Goal: Task Accomplishment & Management: Use online tool/utility

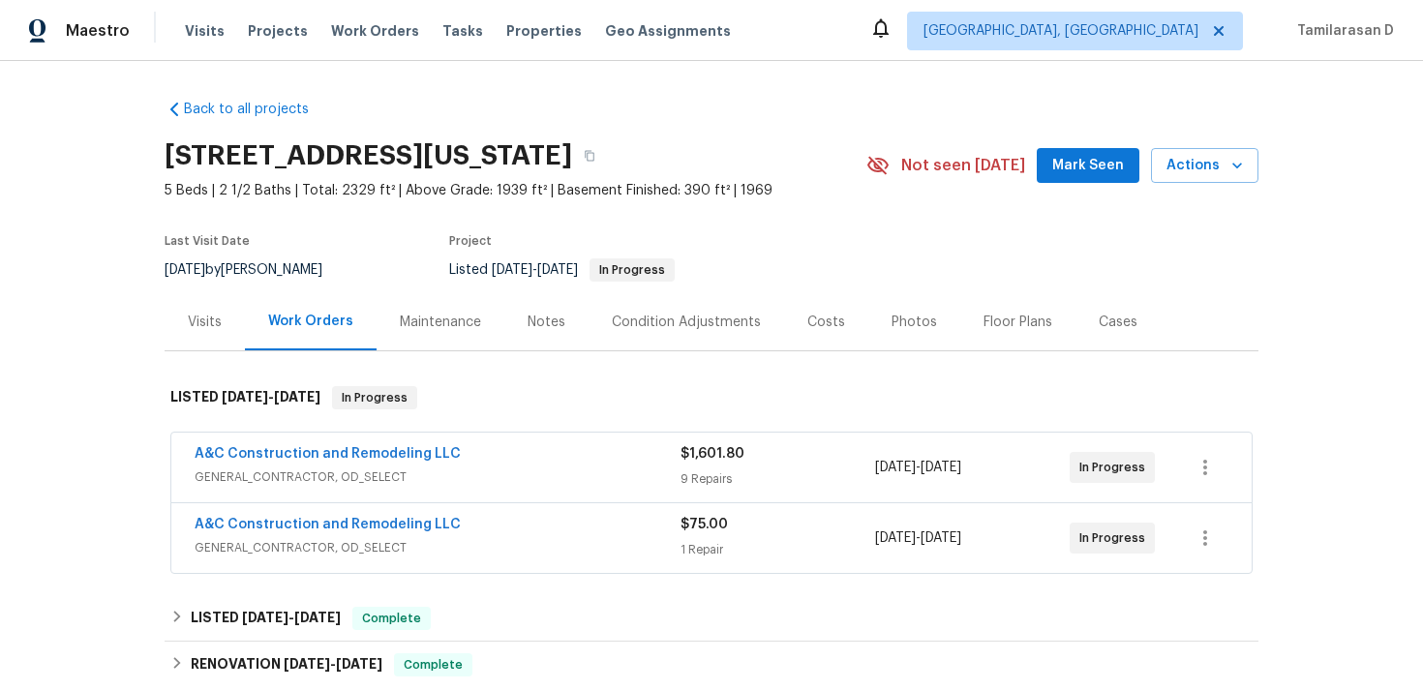
click at [534, 528] on div "A&C Construction and Remodeling LLC" at bounding box center [438, 526] width 486 height 23
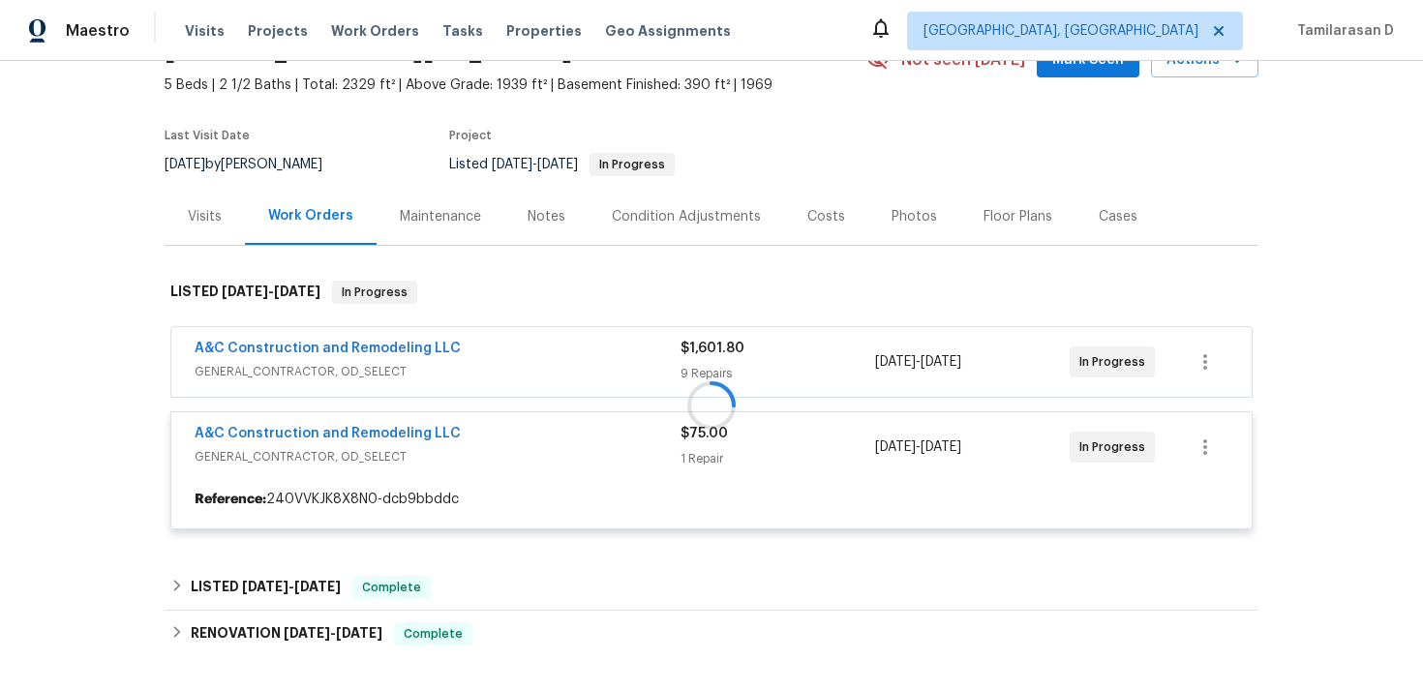
scroll to position [130, 0]
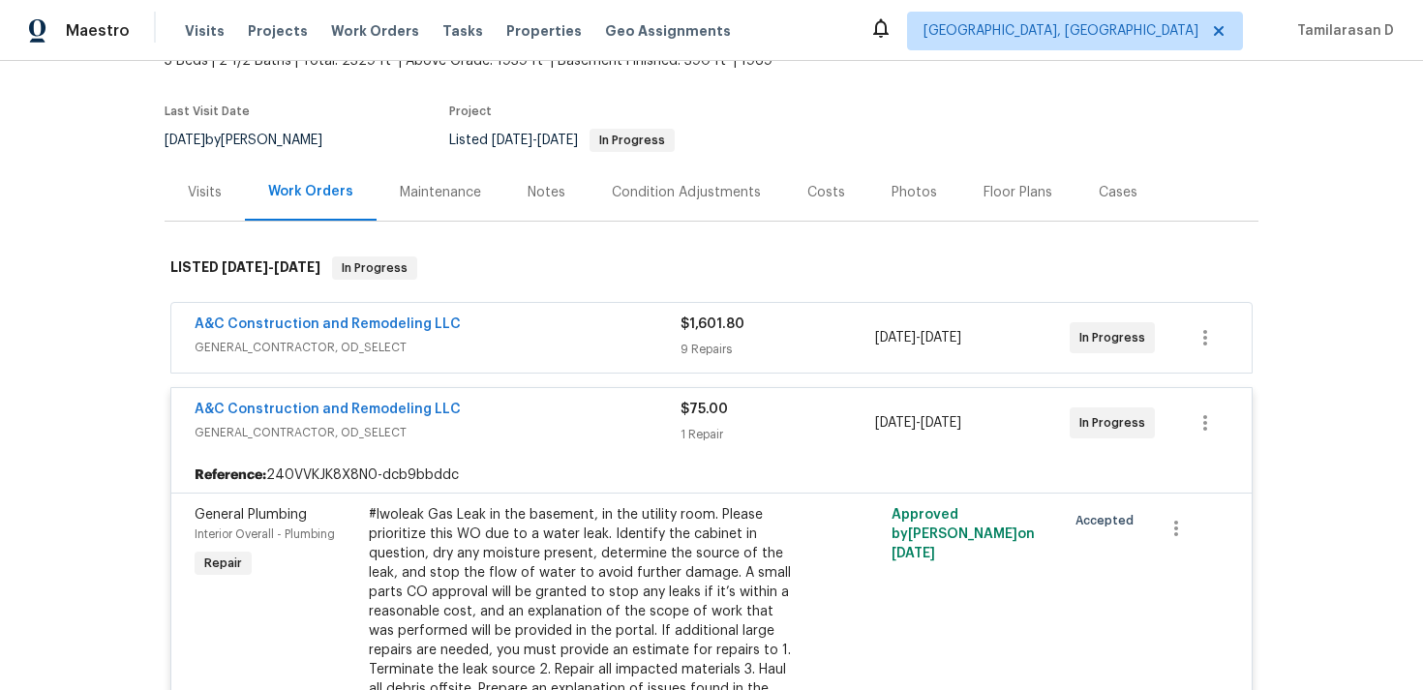
click at [552, 439] on span "GENERAL_CONTRACTOR, OD_SELECT" at bounding box center [438, 432] width 486 height 19
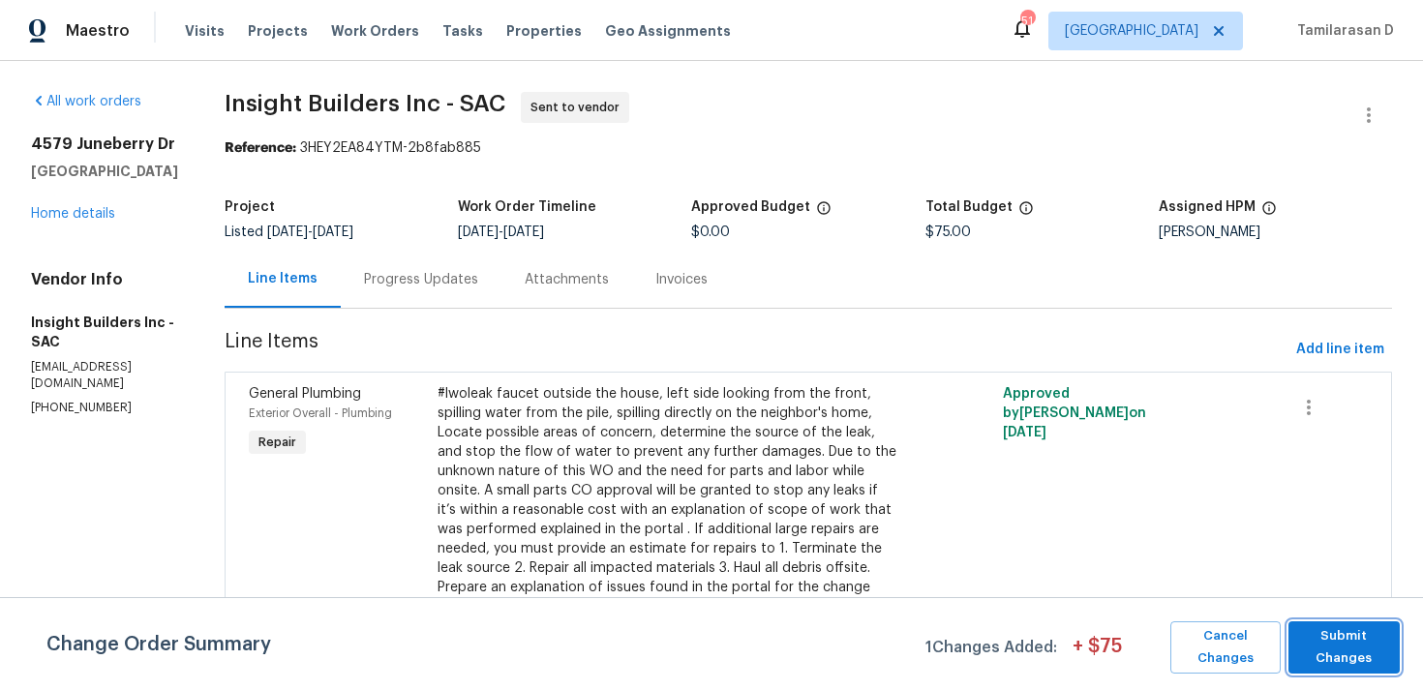
click at [1360, 654] on span "Submit Changes" at bounding box center [1344, 647] width 92 height 45
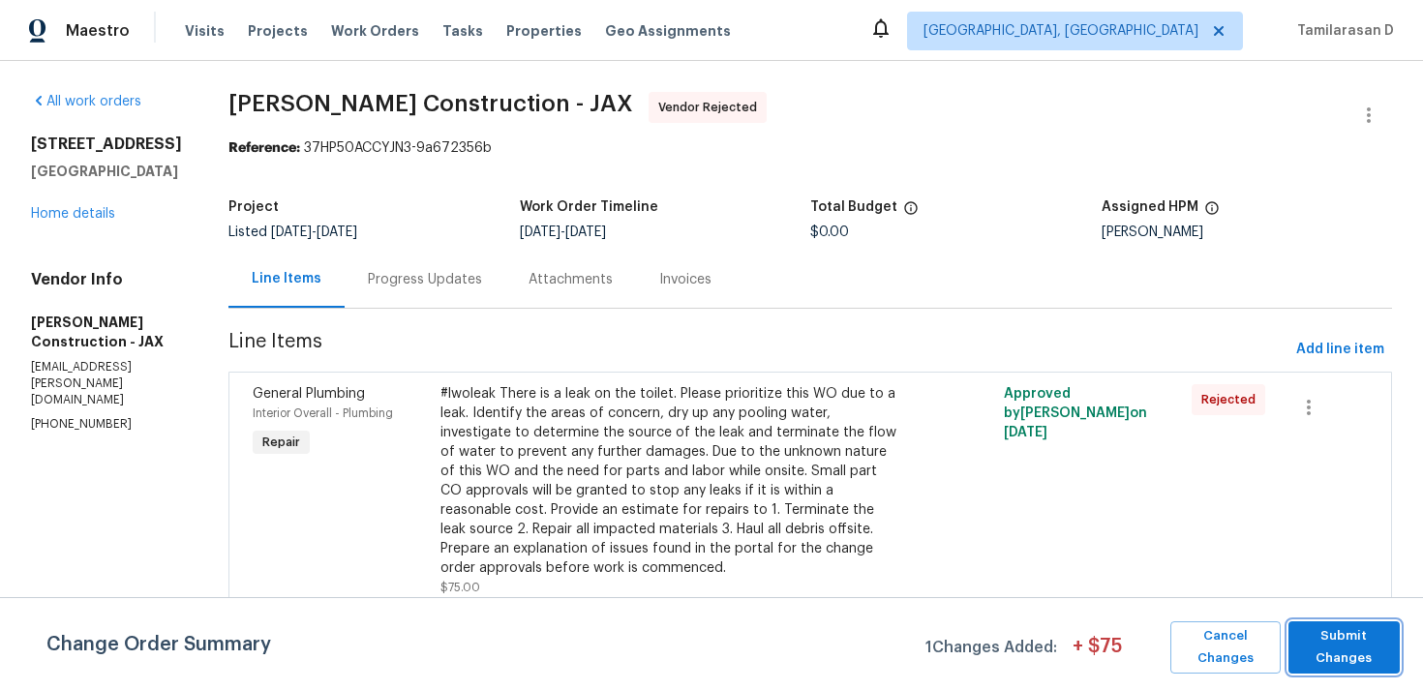
click at [1318, 644] on span "Submit Changes" at bounding box center [1344, 647] width 92 height 45
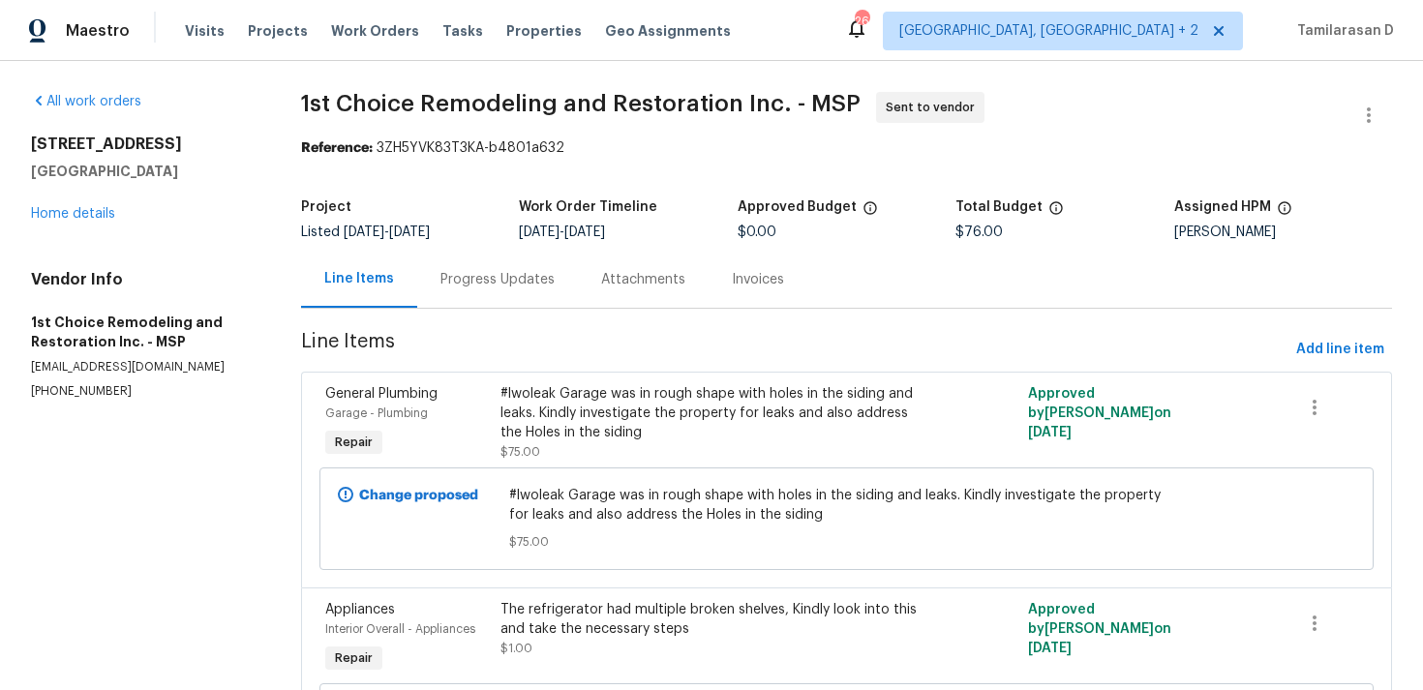
click at [485, 292] on div "Progress Updates" at bounding box center [497, 279] width 161 height 57
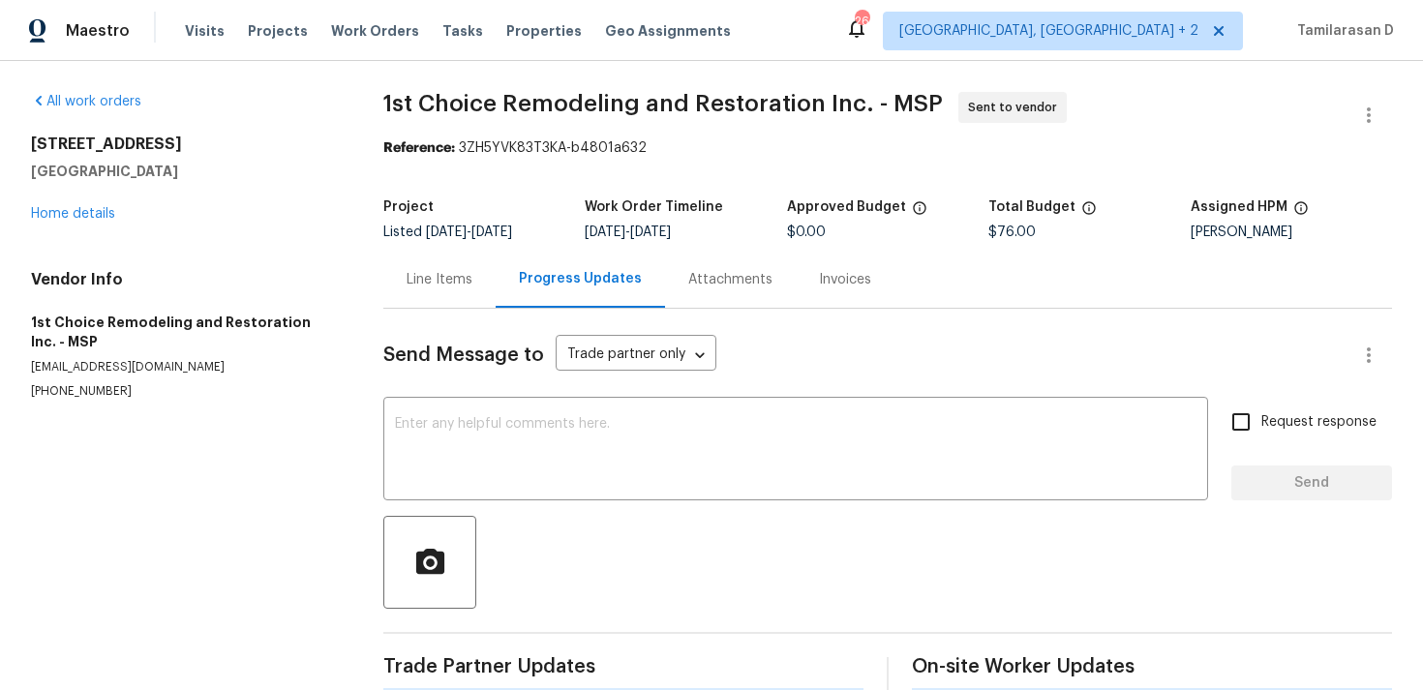
scroll to position [29, 0]
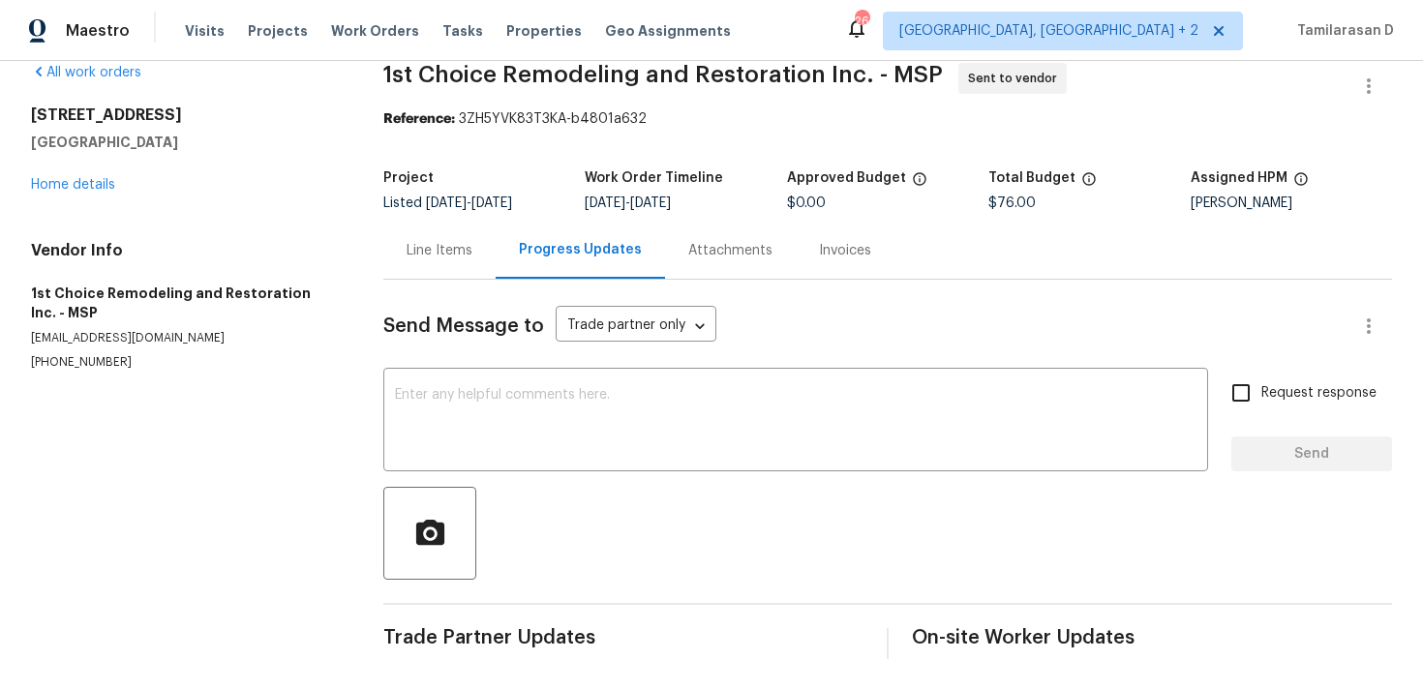
click at [420, 248] on div "Line Items" at bounding box center [440, 250] width 66 height 19
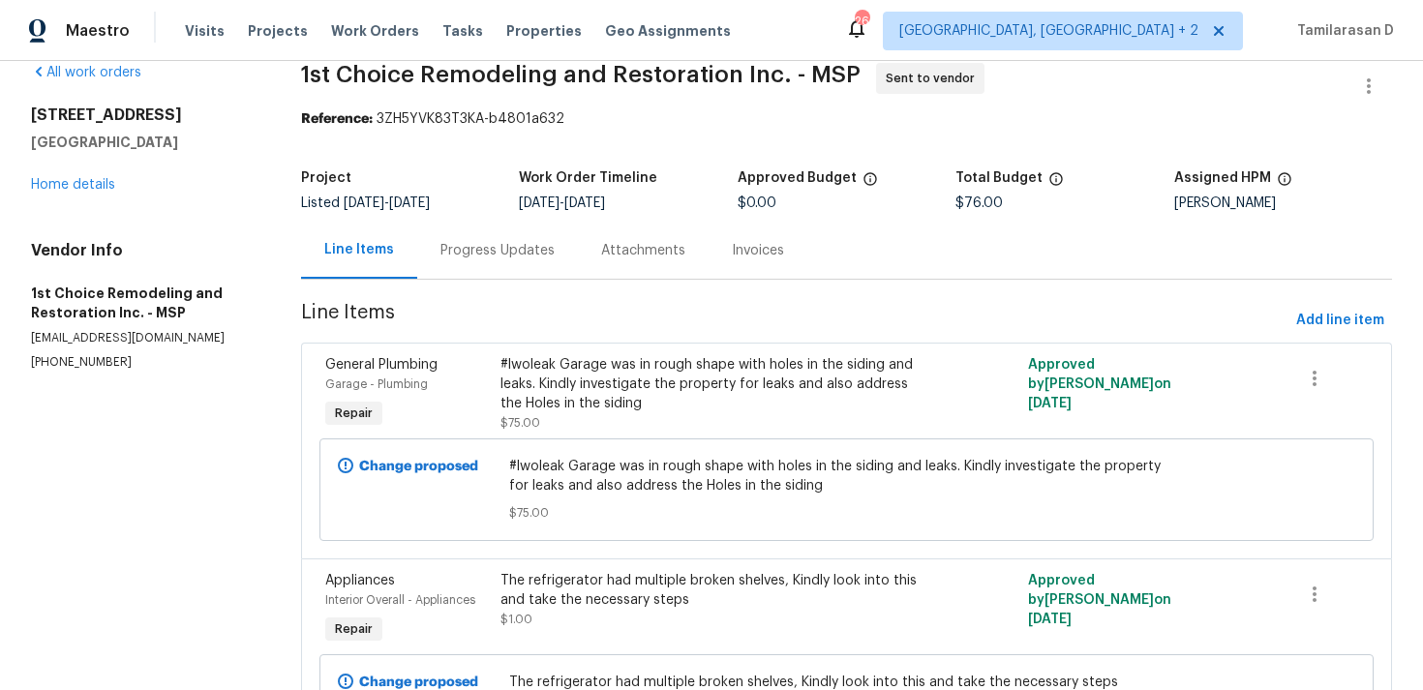
scroll to position [33, 0]
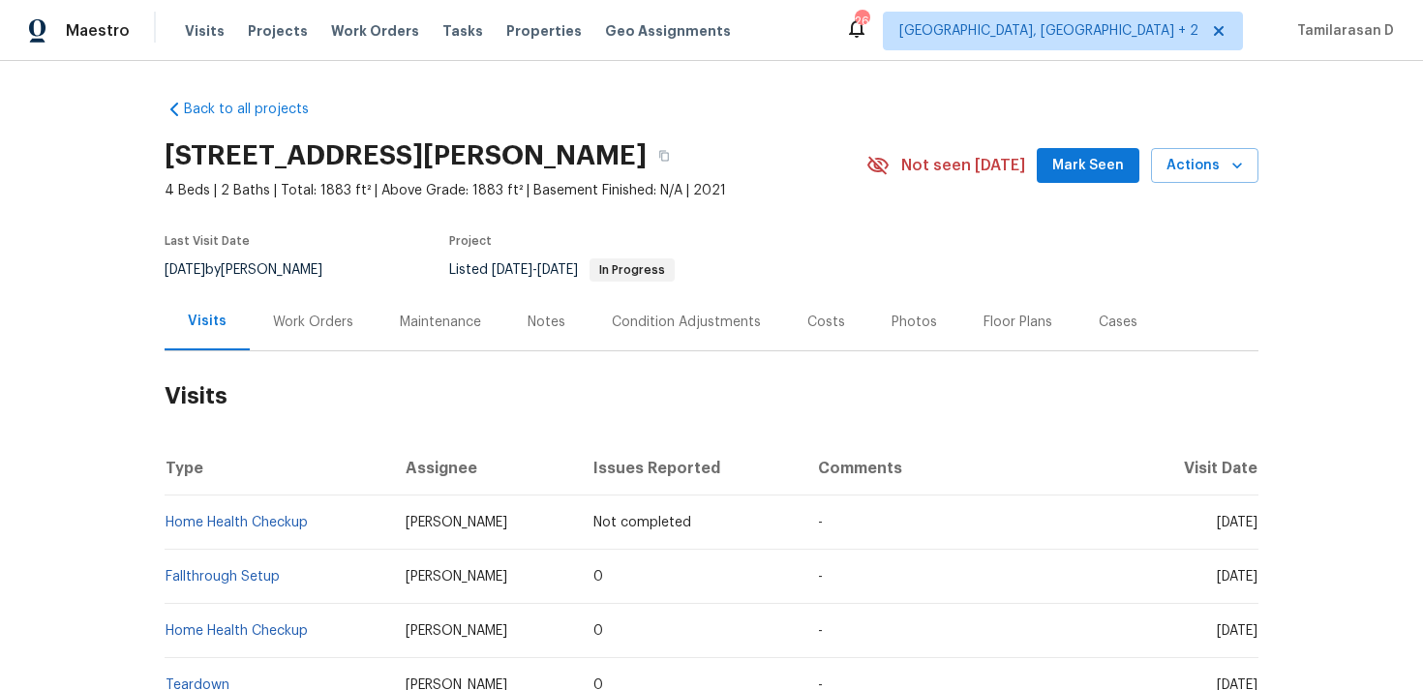
click at [308, 330] on div "Work Orders" at bounding box center [313, 322] width 80 height 19
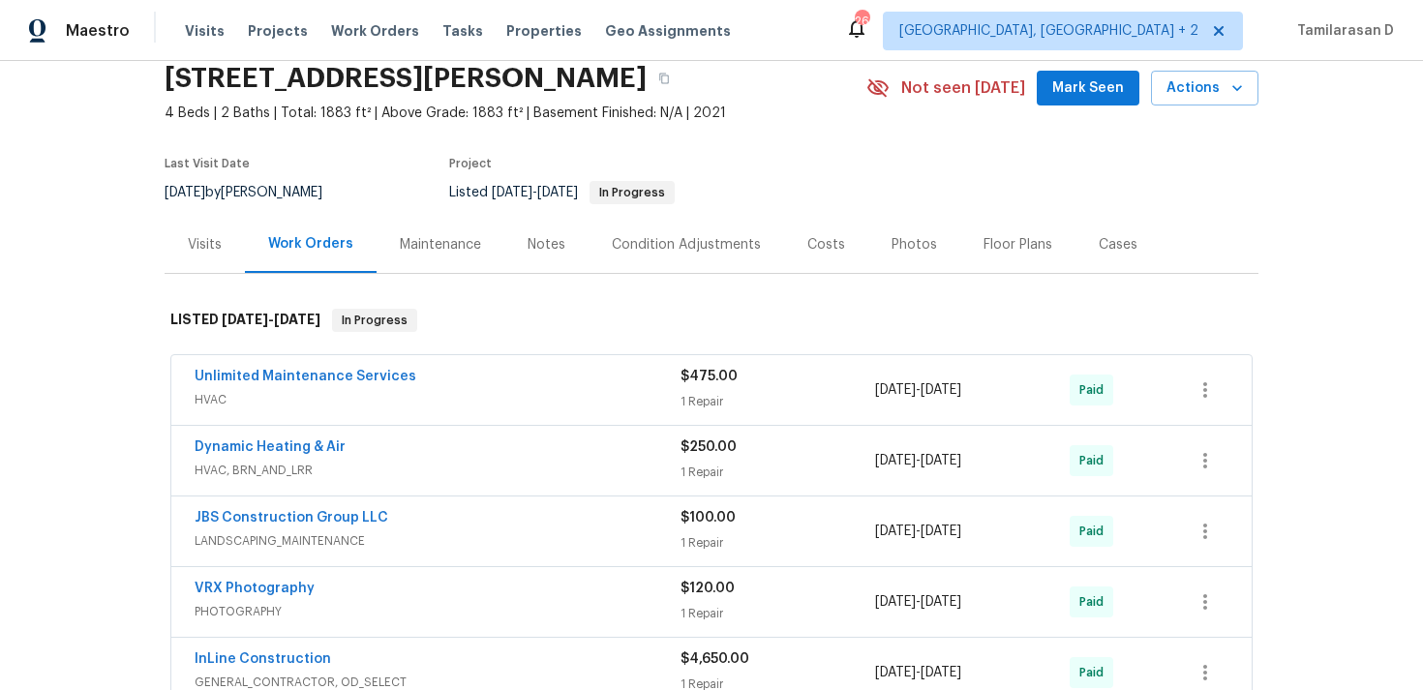
scroll to position [116, 0]
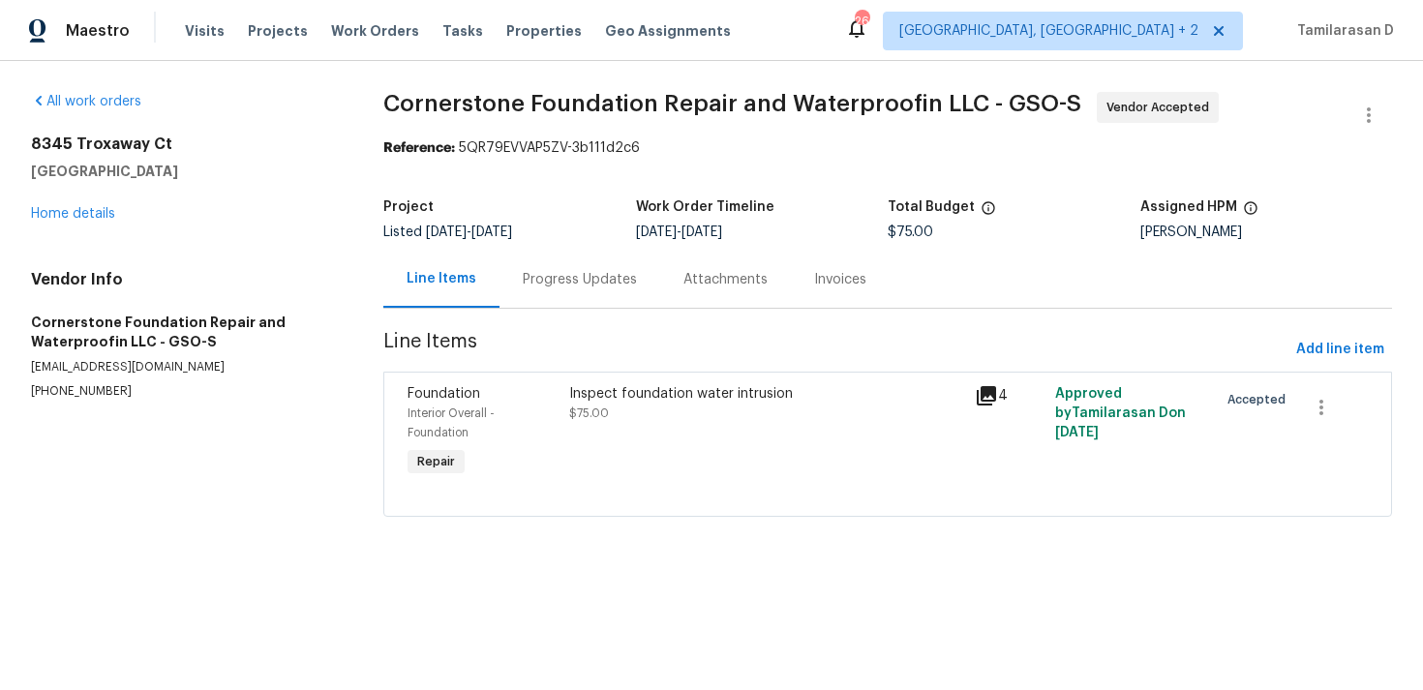
click at [535, 289] on div "Progress Updates" at bounding box center [579, 279] width 161 height 57
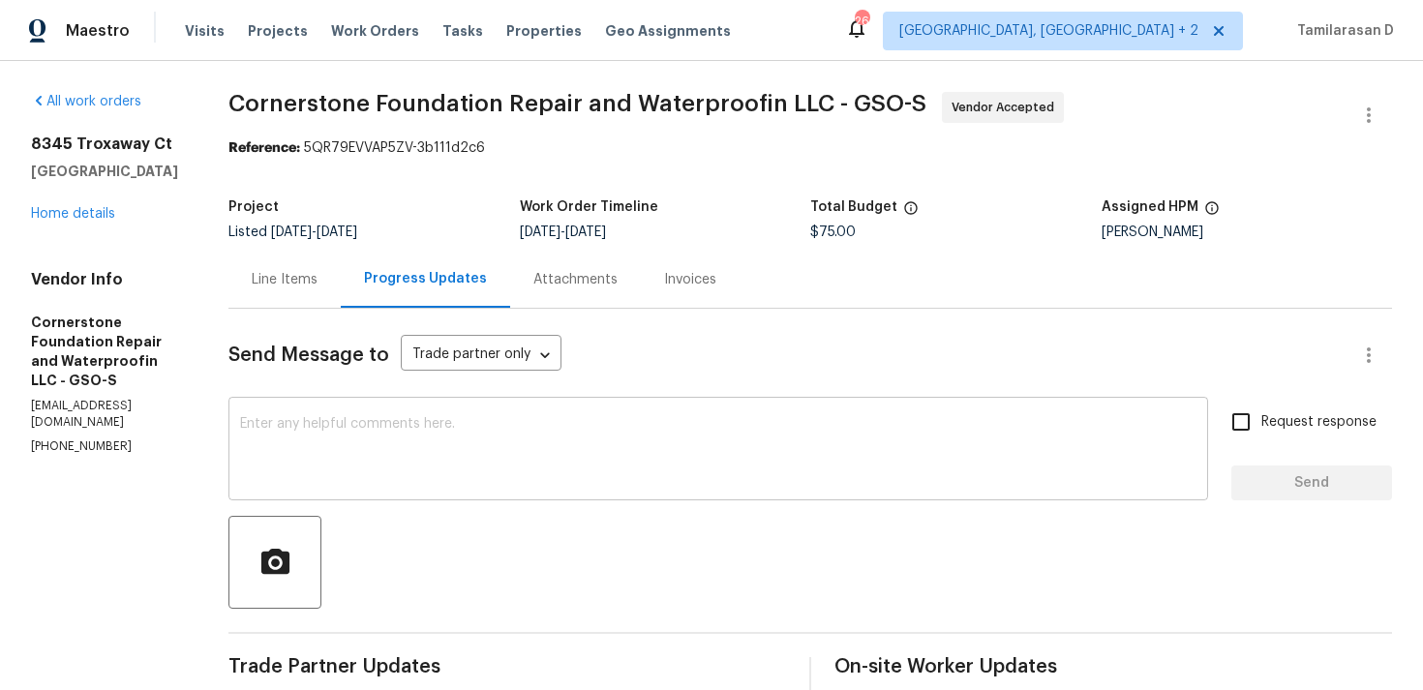
click at [366, 476] on textarea at bounding box center [718, 451] width 956 height 68
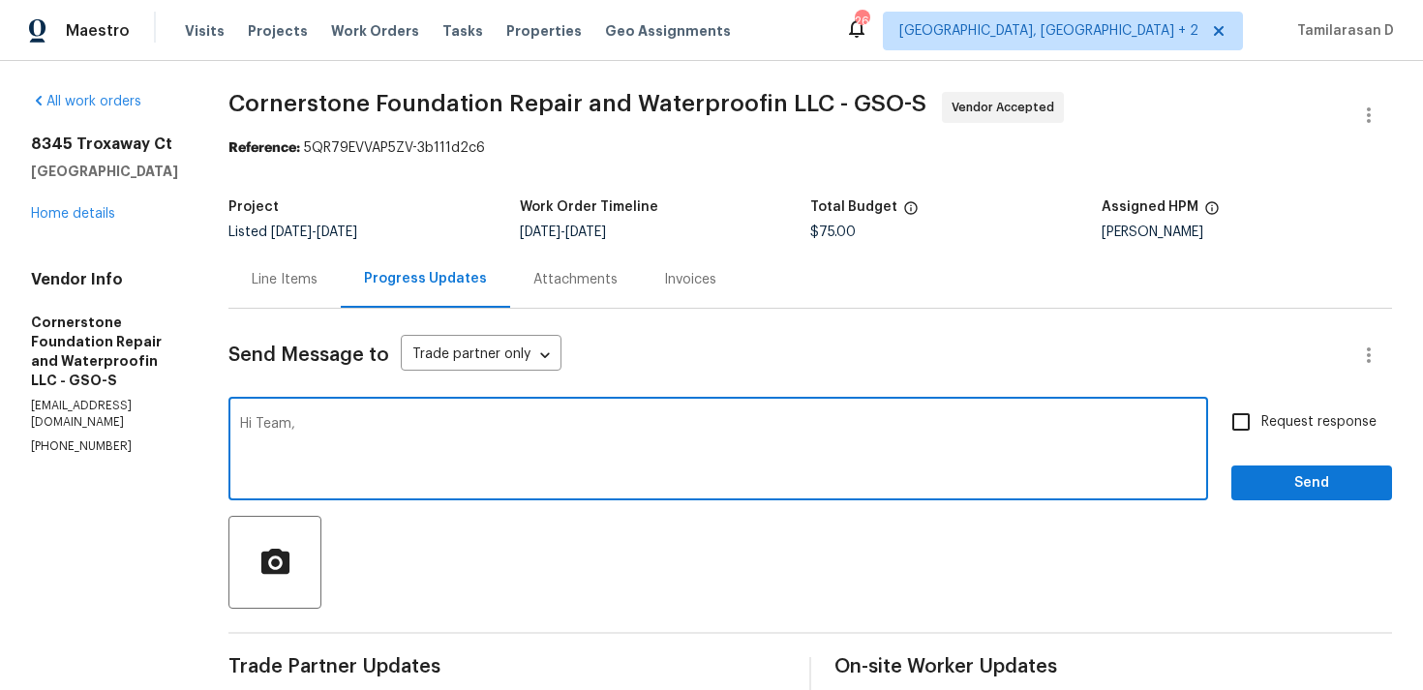
paste textarea "We had a few questions regarding the drainage system at this property:"
click at [329, 423] on textarea "Hi Team, We had a few questions regarding the drainage system at this property:" at bounding box center [718, 451] width 956 height 68
click at [820, 429] on textarea "Hi Team, We have a few questions regarding the drainage system at this property:" at bounding box center [718, 451] width 956 height 68
type textarea "Hi Team, We have a few questions regarding the drainage system at this property:"
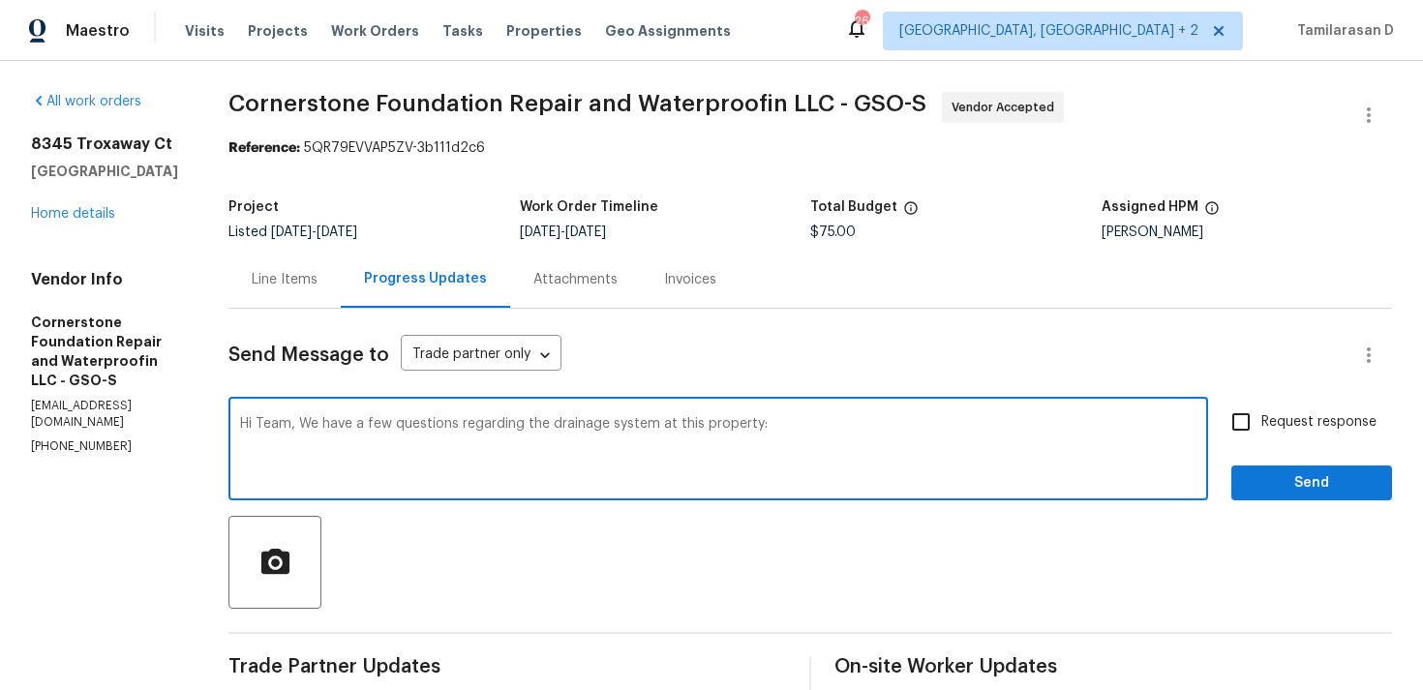
click at [1260, 436] on input "Request response" at bounding box center [1241, 422] width 41 height 41
checkbox input "true"
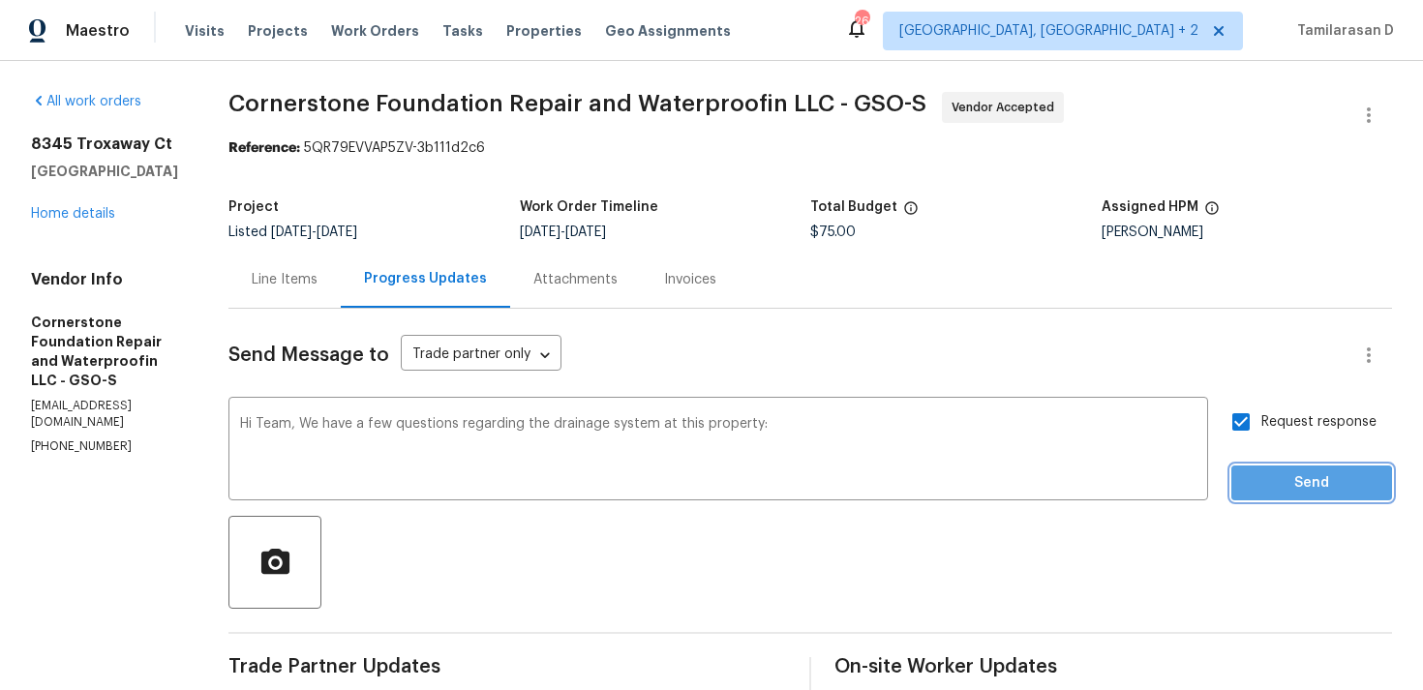
click at [1295, 485] on span "Send" at bounding box center [1312, 483] width 130 height 24
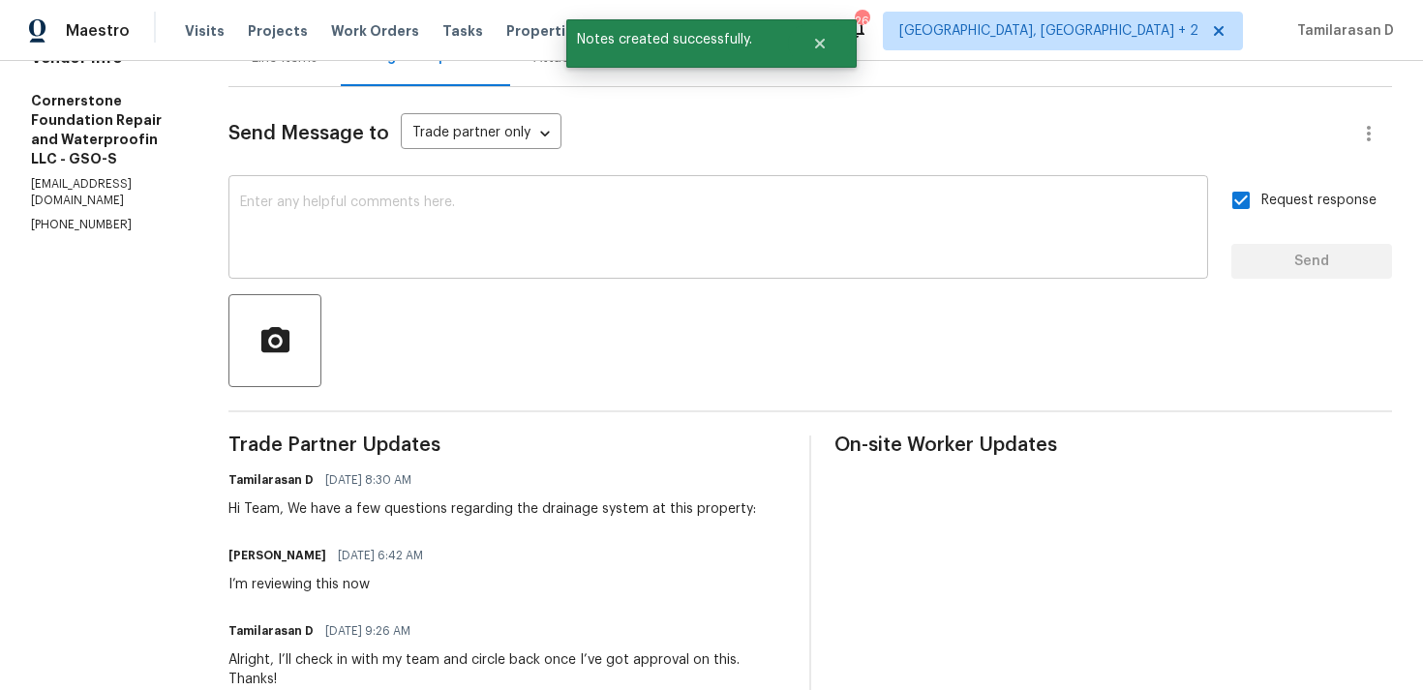
scroll to position [277, 0]
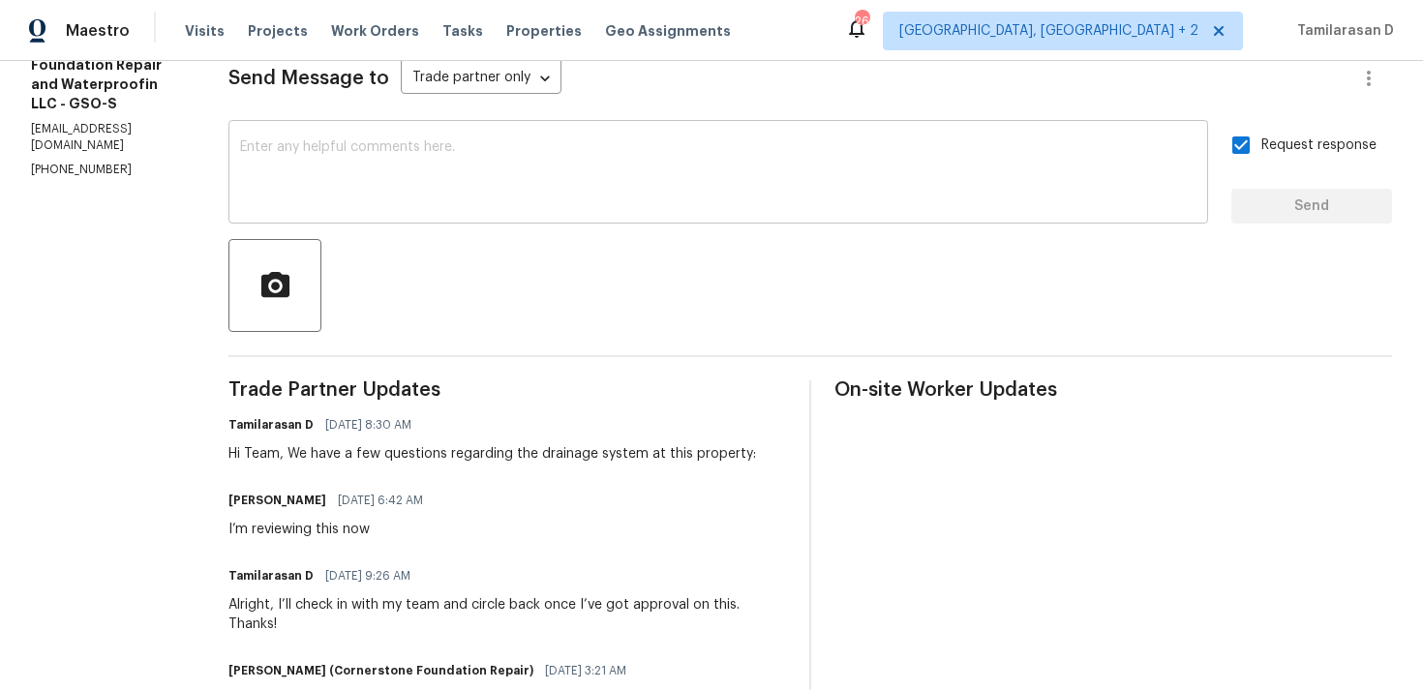
click at [338, 202] on textarea at bounding box center [718, 174] width 956 height 68
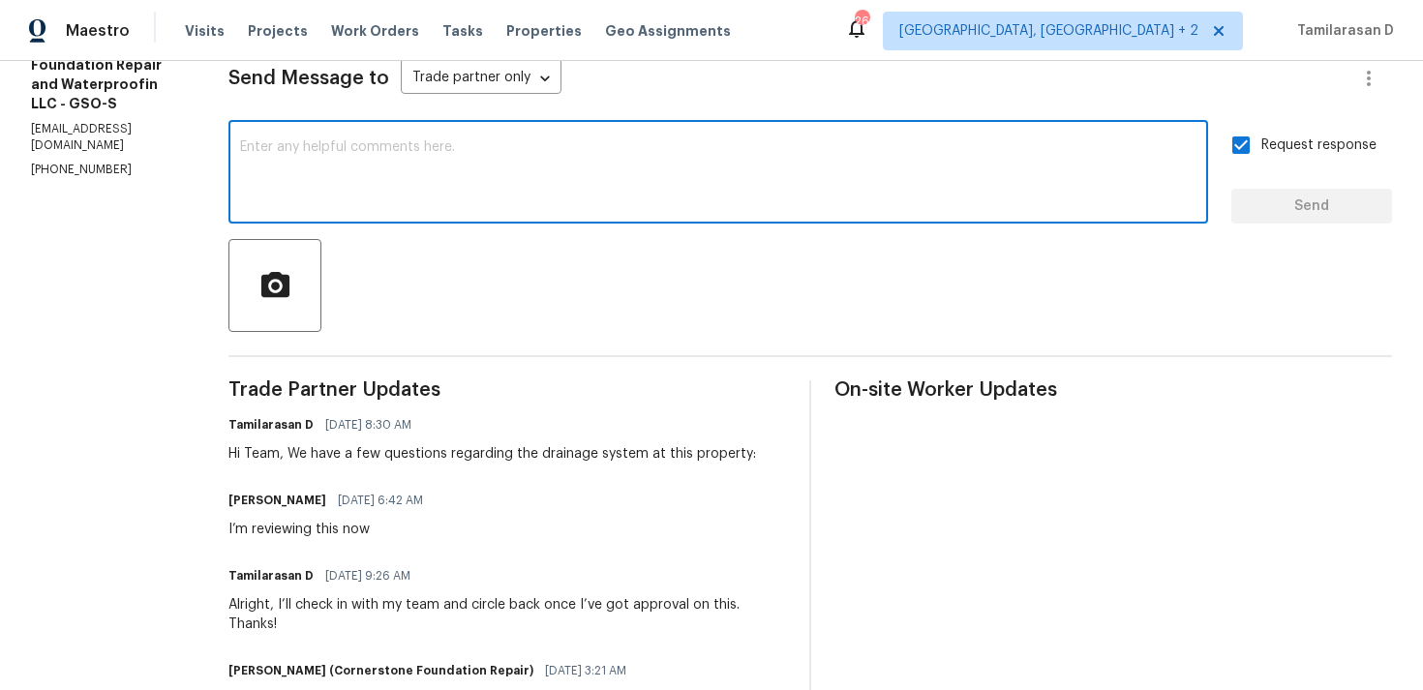
paste textarea "Based on the photos and Falcon’s estimate, it appears there is already a draina…"
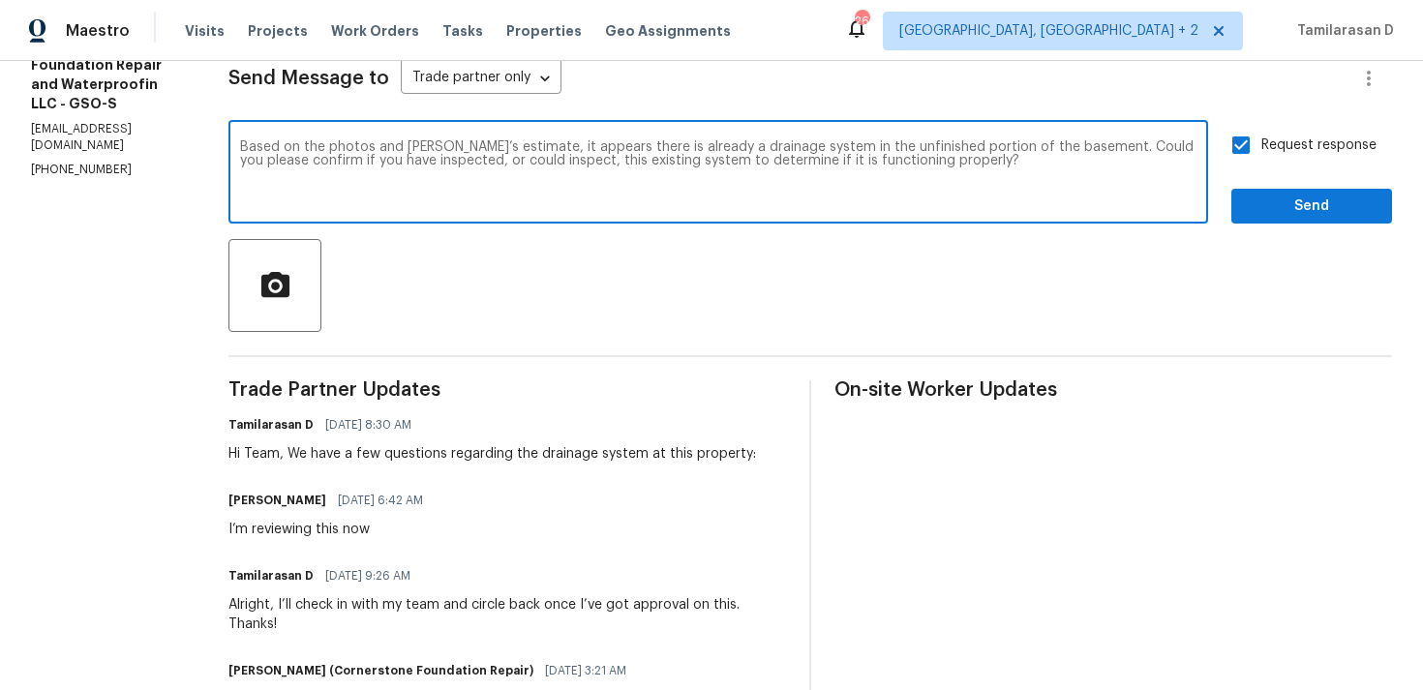
click at [427, 143] on textarea "Based on the photos and Falcon’s estimate, it appears there is already a draina…" at bounding box center [718, 174] width 956 height 68
type textarea "Based on the photos and estimate, it appears there is already a drainage system…"
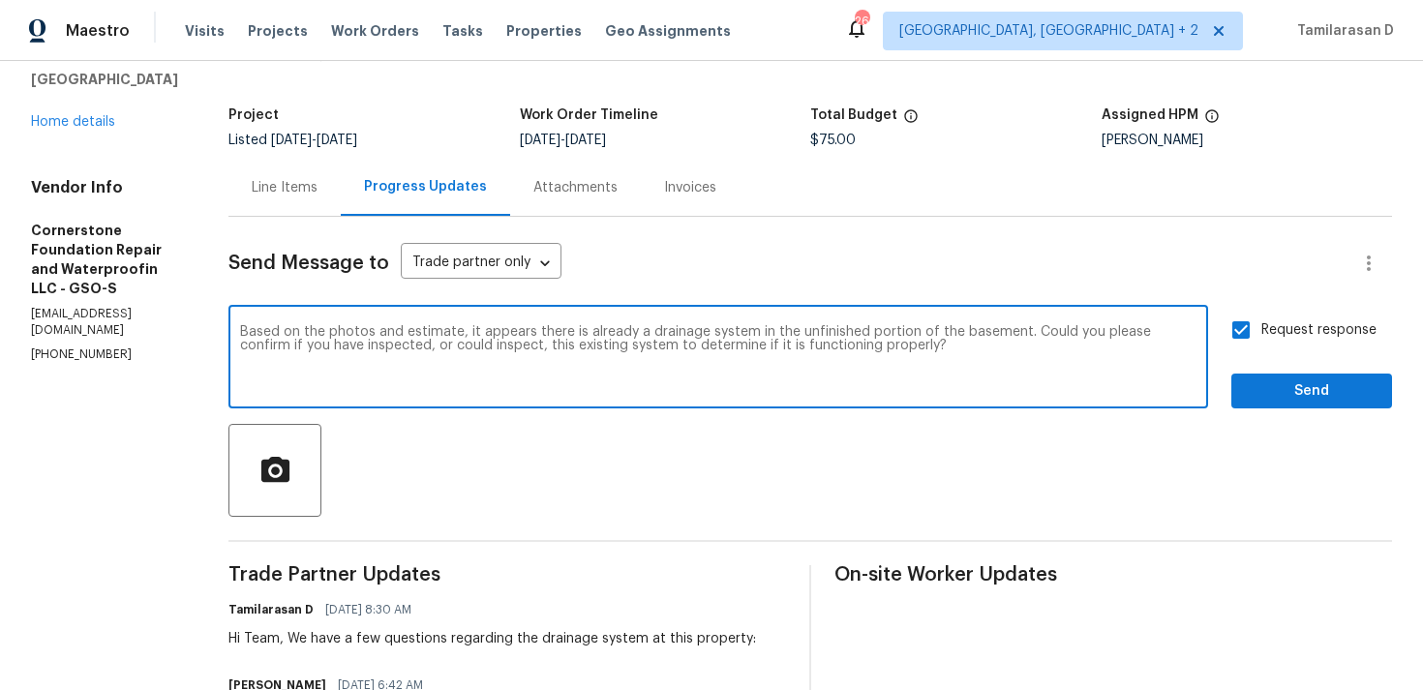
scroll to position [84, 0]
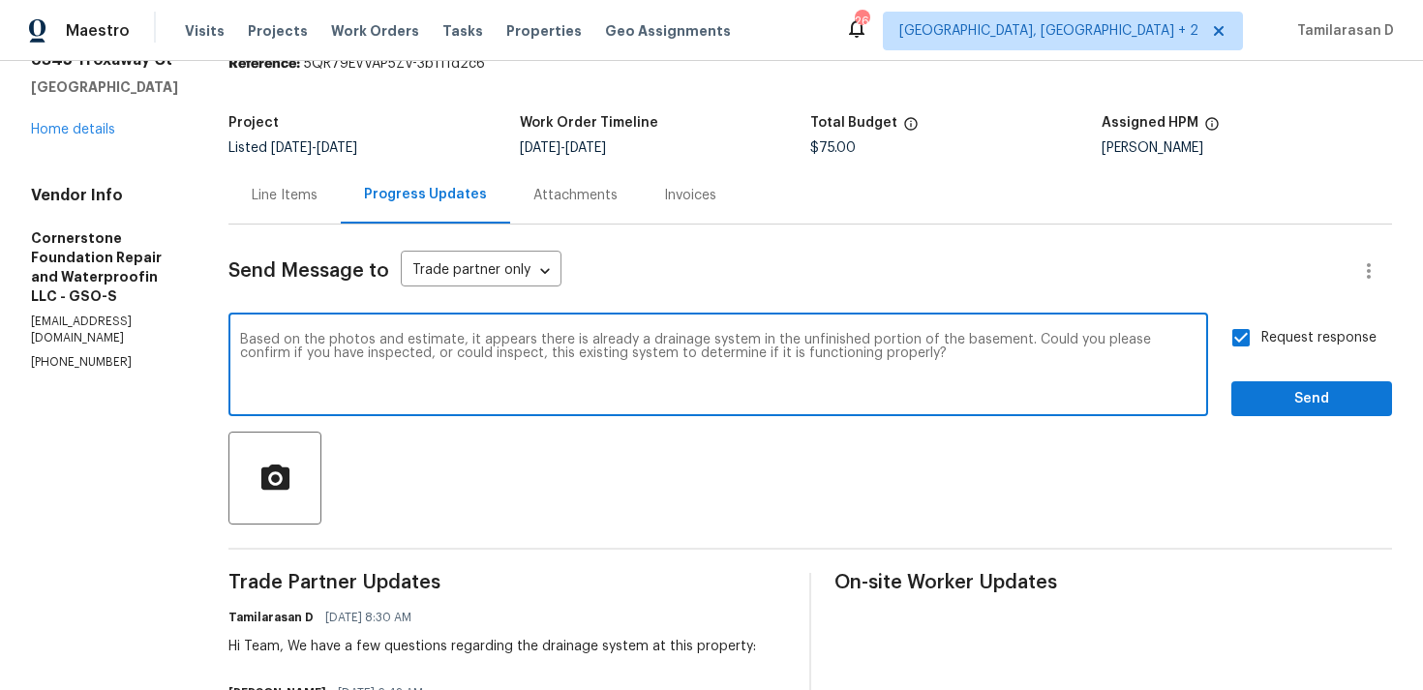
click at [984, 390] on textarea "Based on the photos and estimate, it appears there is already a drainage system…" at bounding box center [718, 367] width 956 height 68
click at [1284, 394] on span "Send" at bounding box center [1312, 399] width 130 height 24
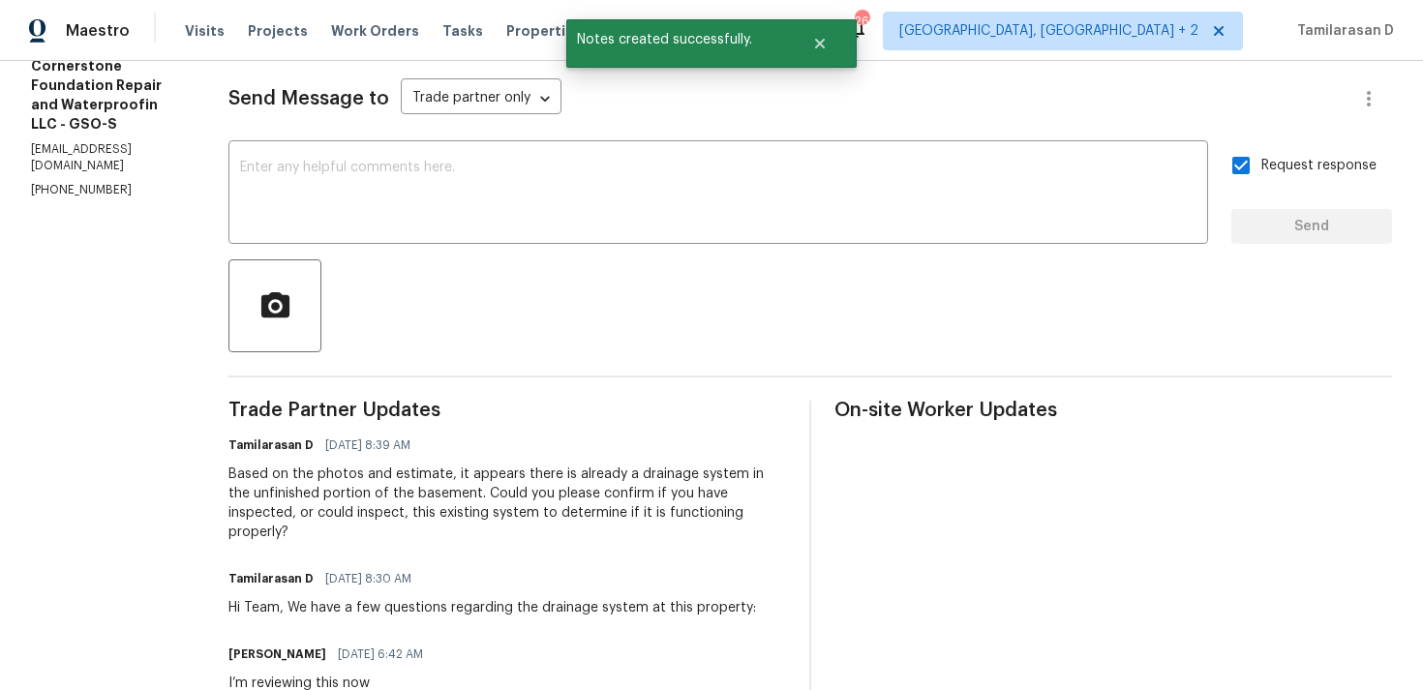
scroll to position [0, 0]
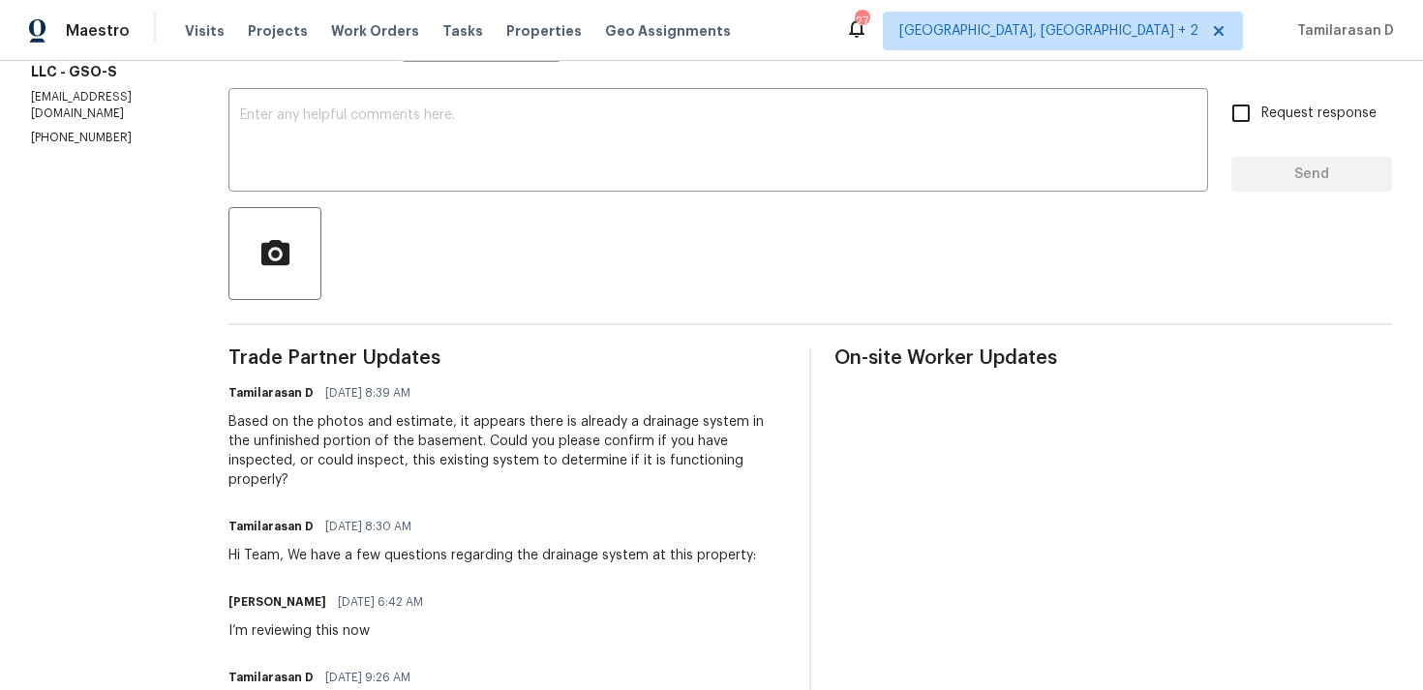
scroll to position [311, 0]
click at [376, 164] on textarea at bounding box center [718, 140] width 956 height 68
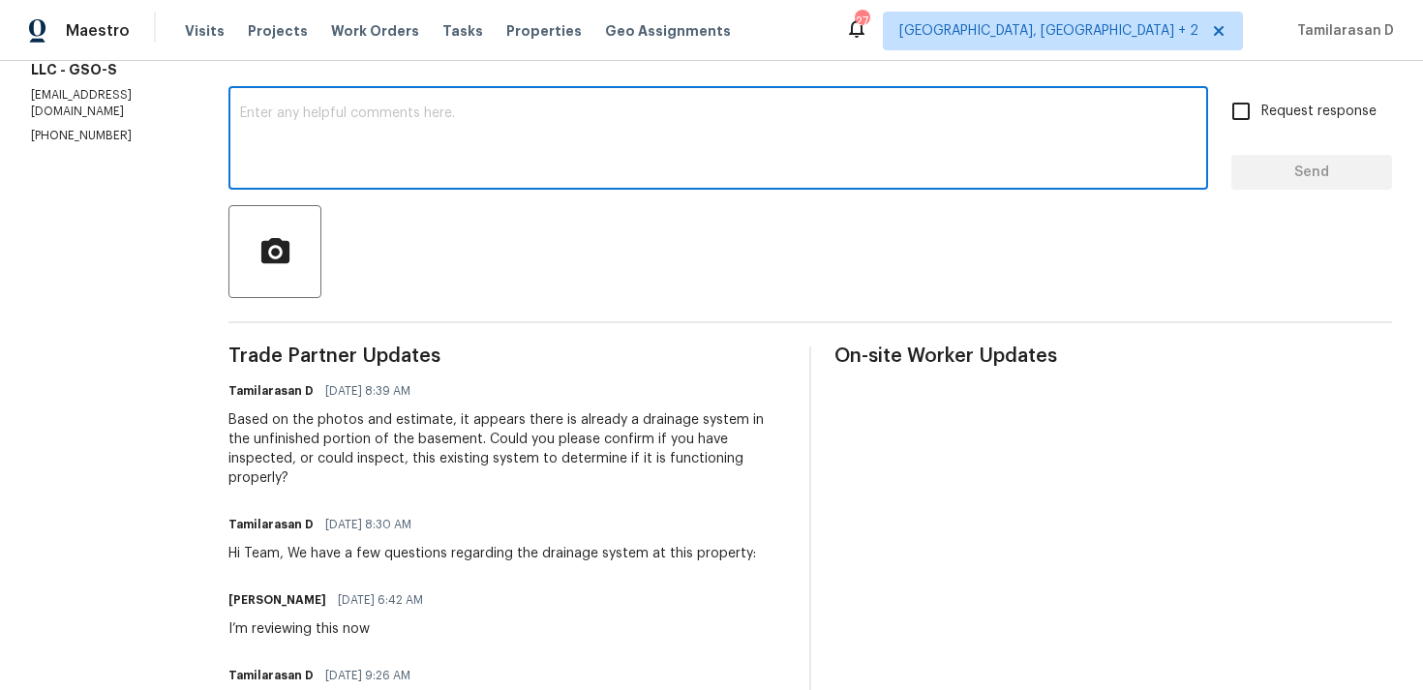
paste textarea "If the existing system is functional, would you be able to tie your new system …"
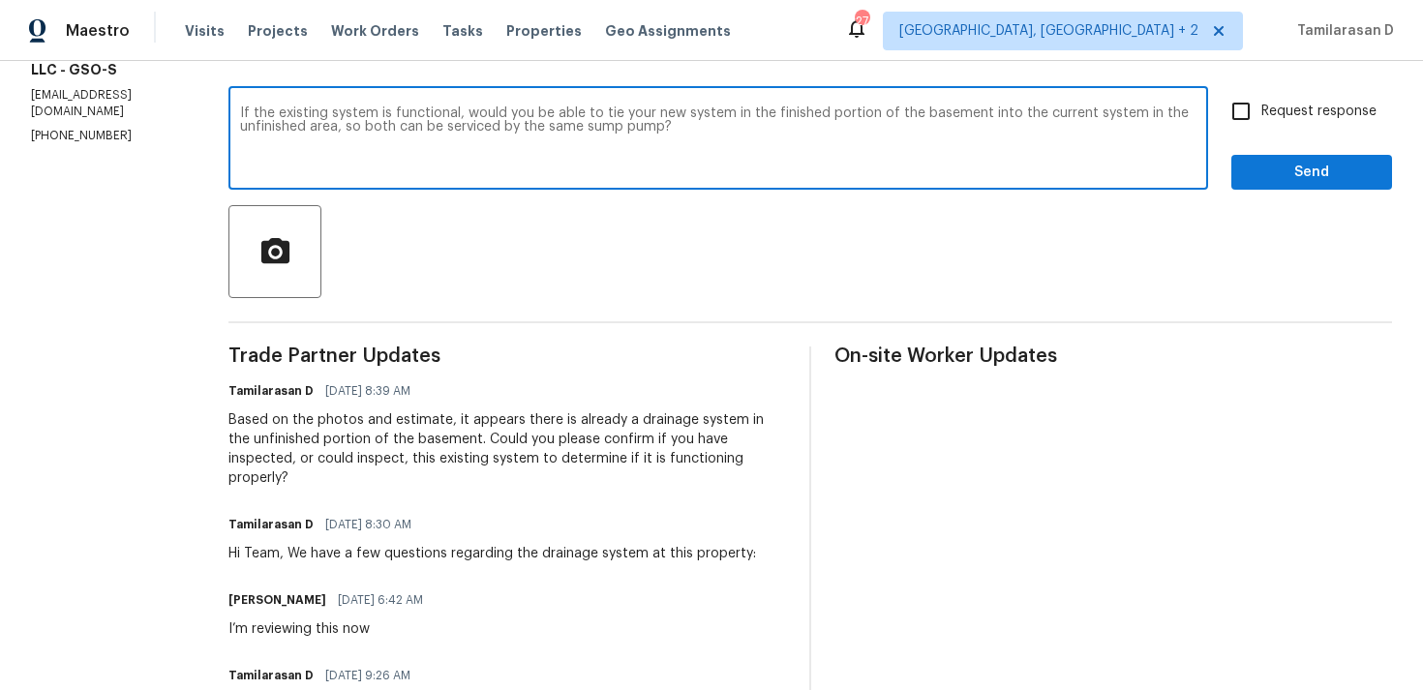
type textarea "If the existing system is functional, would you be able to tie your new system …"
click at [1245, 124] on input "Request response" at bounding box center [1241, 111] width 41 height 41
checkbox input "true"
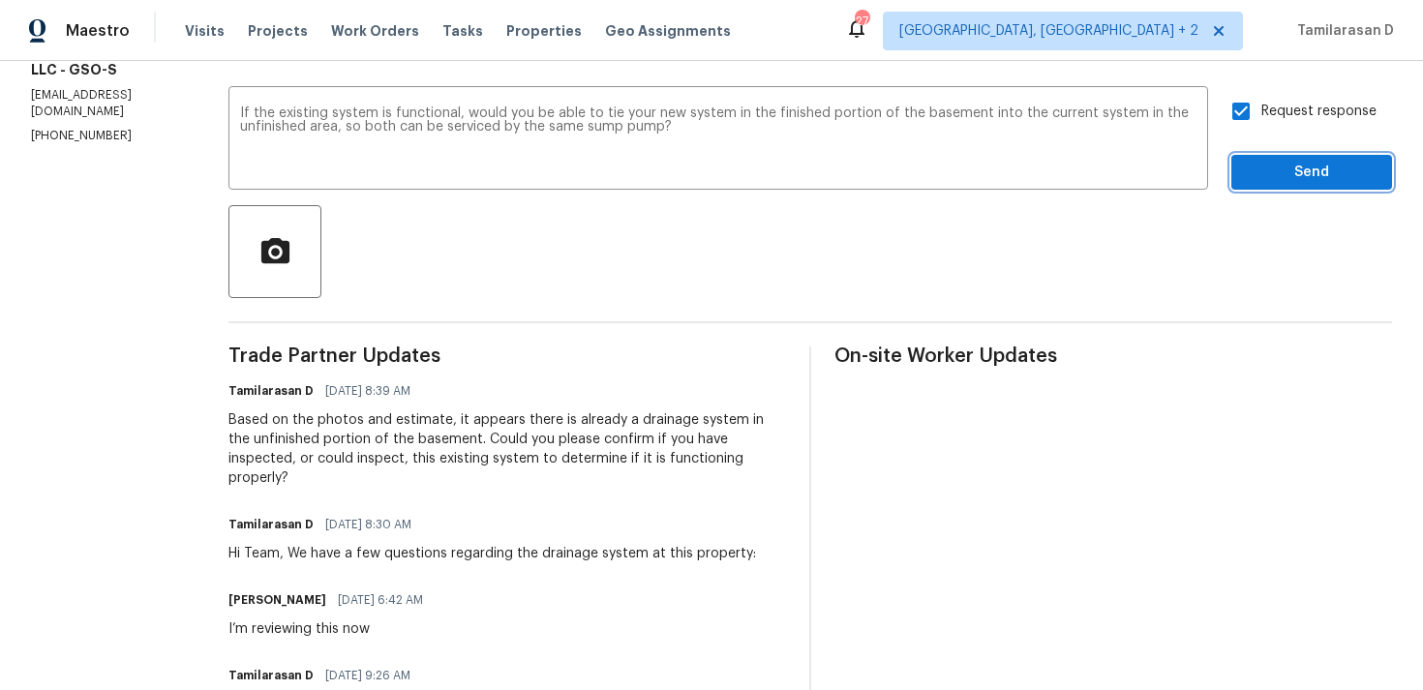
click at [1266, 177] on span "Send" at bounding box center [1312, 173] width 130 height 24
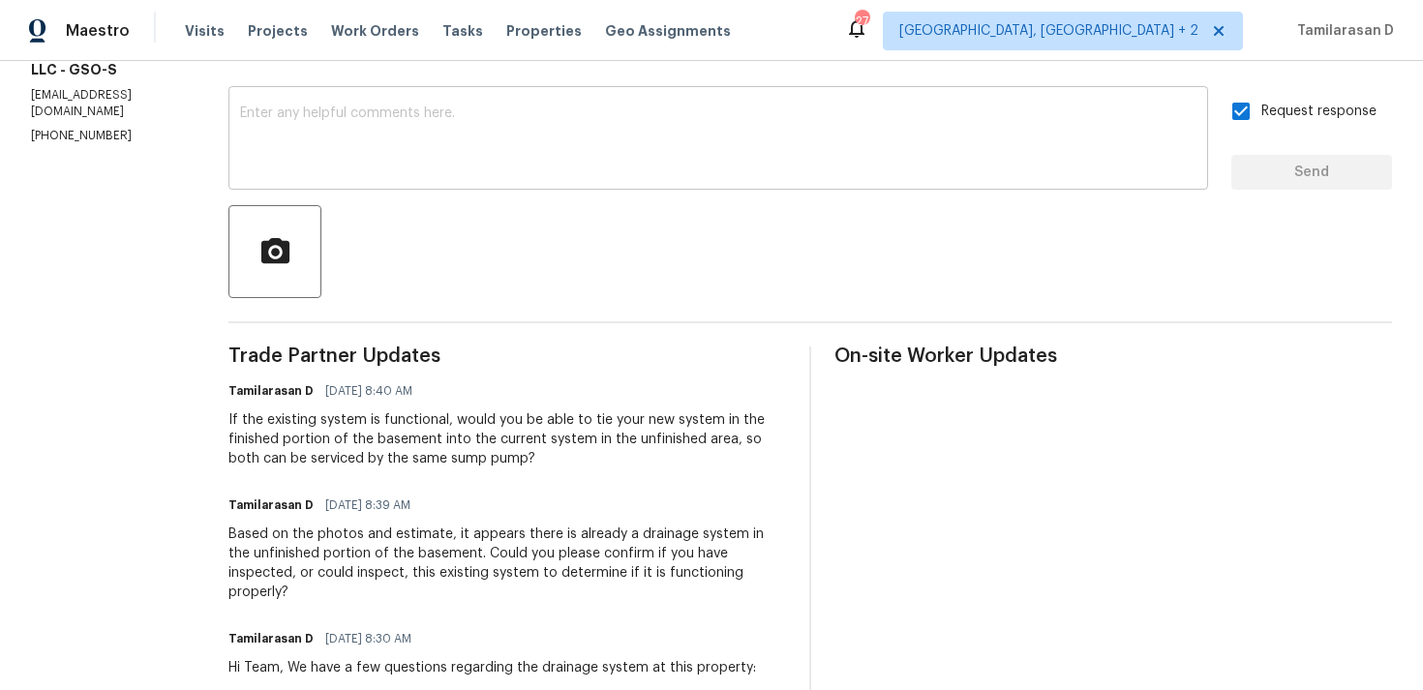
click at [431, 116] on textarea at bounding box center [718, 140] width 956 height 68
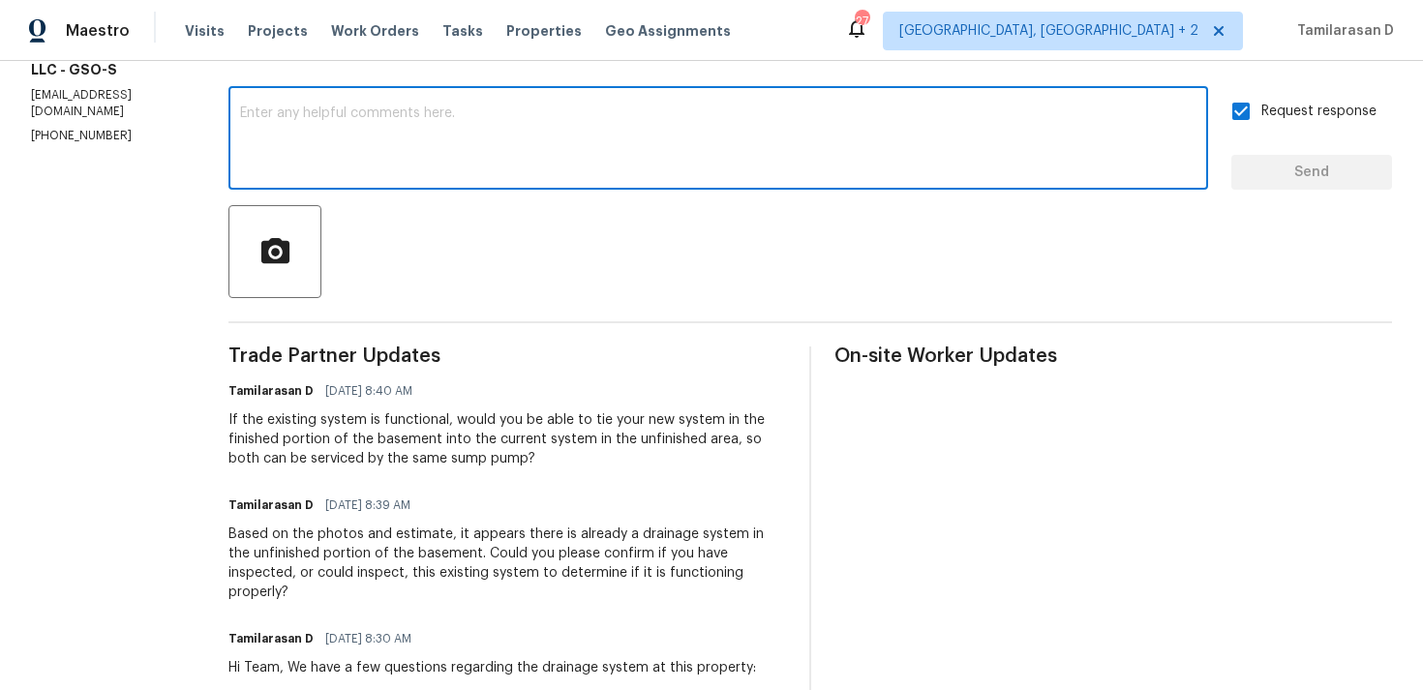
paste textarea "If tied into the existing system, would you still be able to provide a warranty…"
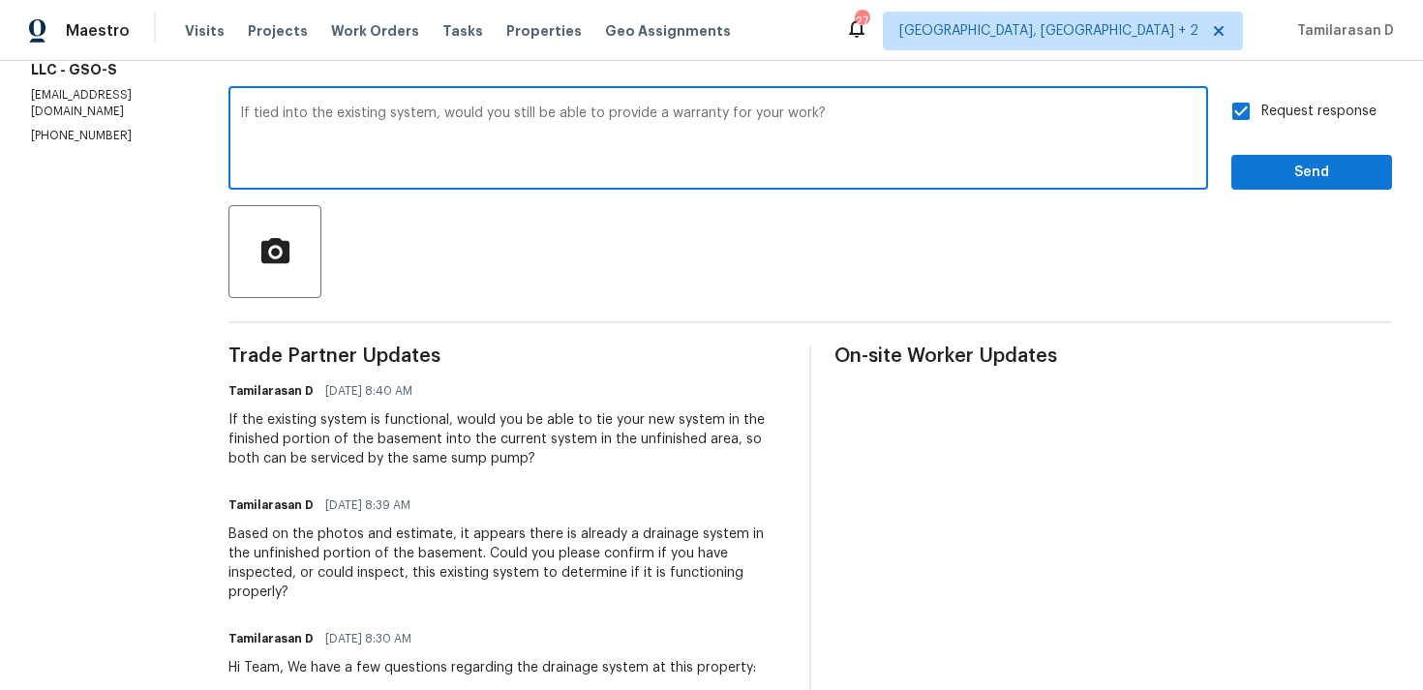
type textarea "If tied into the existing system, would you still be able to provide a warranty…"
click at [1275, 169] on span "Send" at bounding box center [1312, 173] width 130 height 24
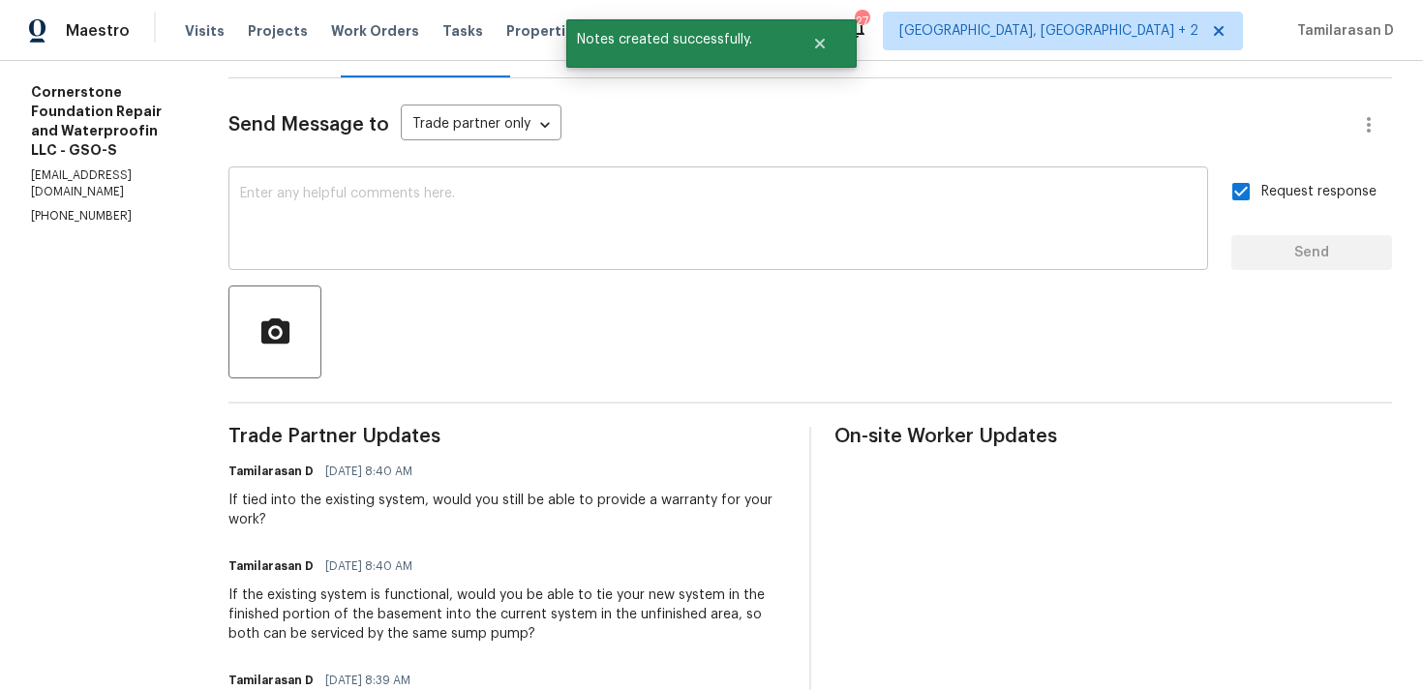
scroll to position [0, 0]
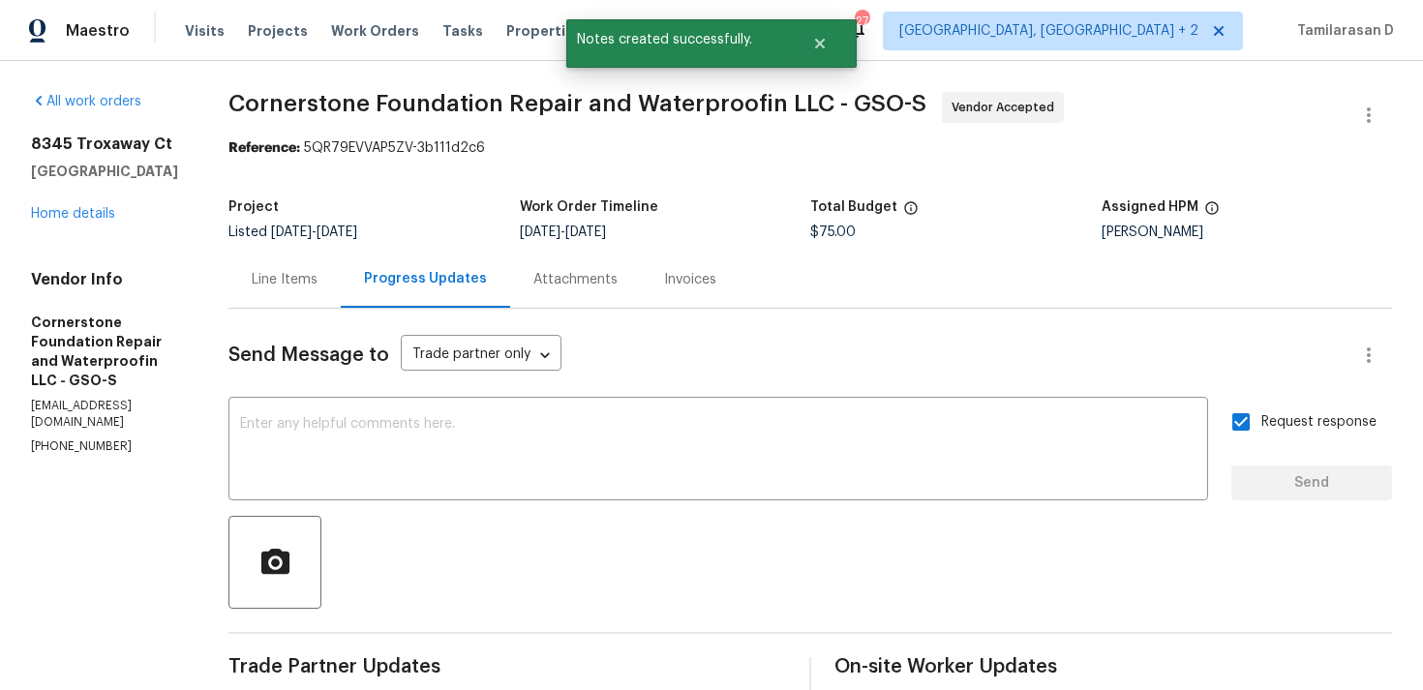
click at [289, 285] on div "Line Items" at bounding box center [285, 279] width 66 height 19
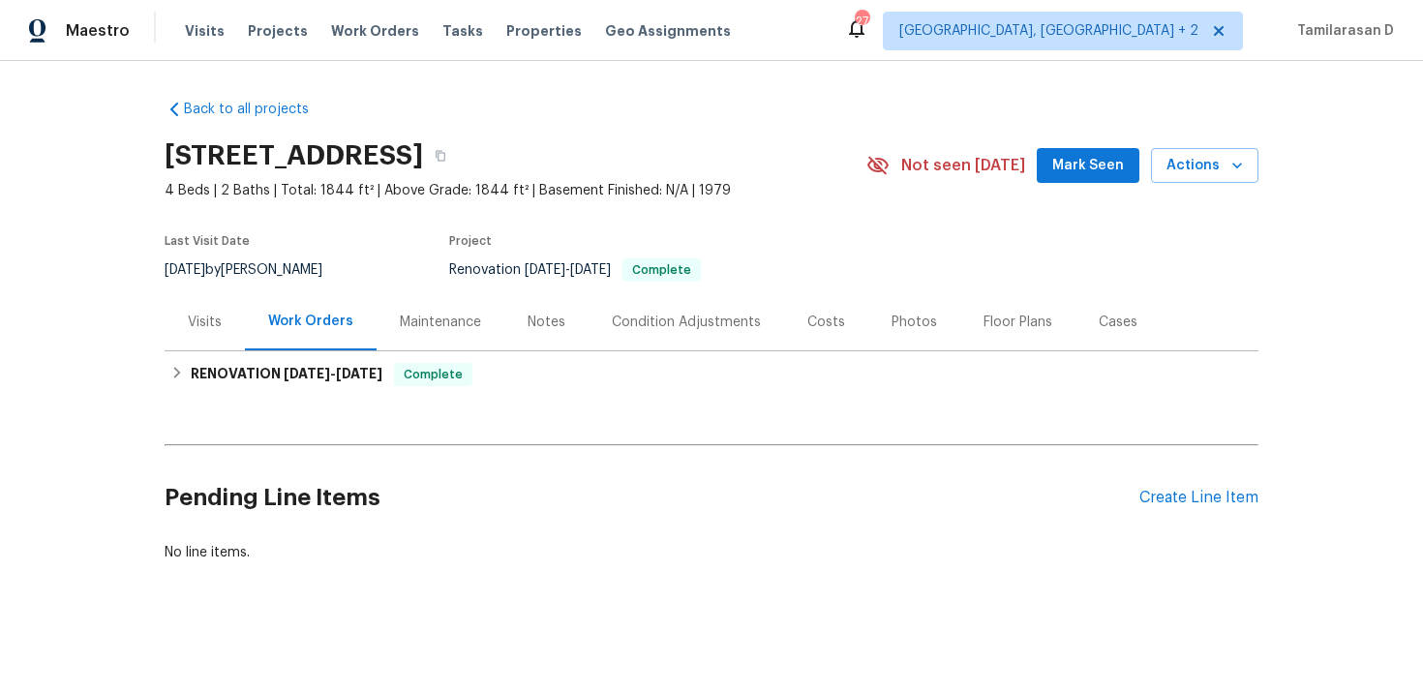
scroll to position [3, 0]
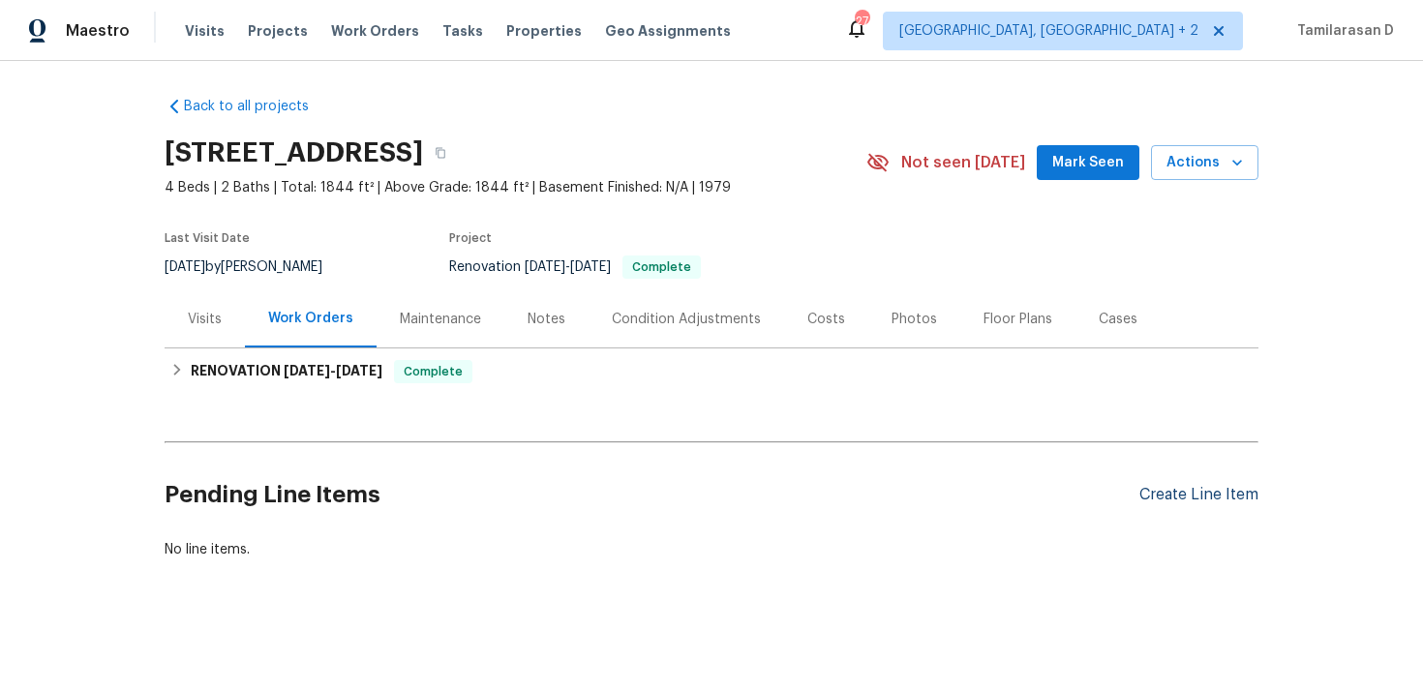
click at [1209, 489] on div "Create Line Item" at bounding box center [1198, 495] width 119 height 18
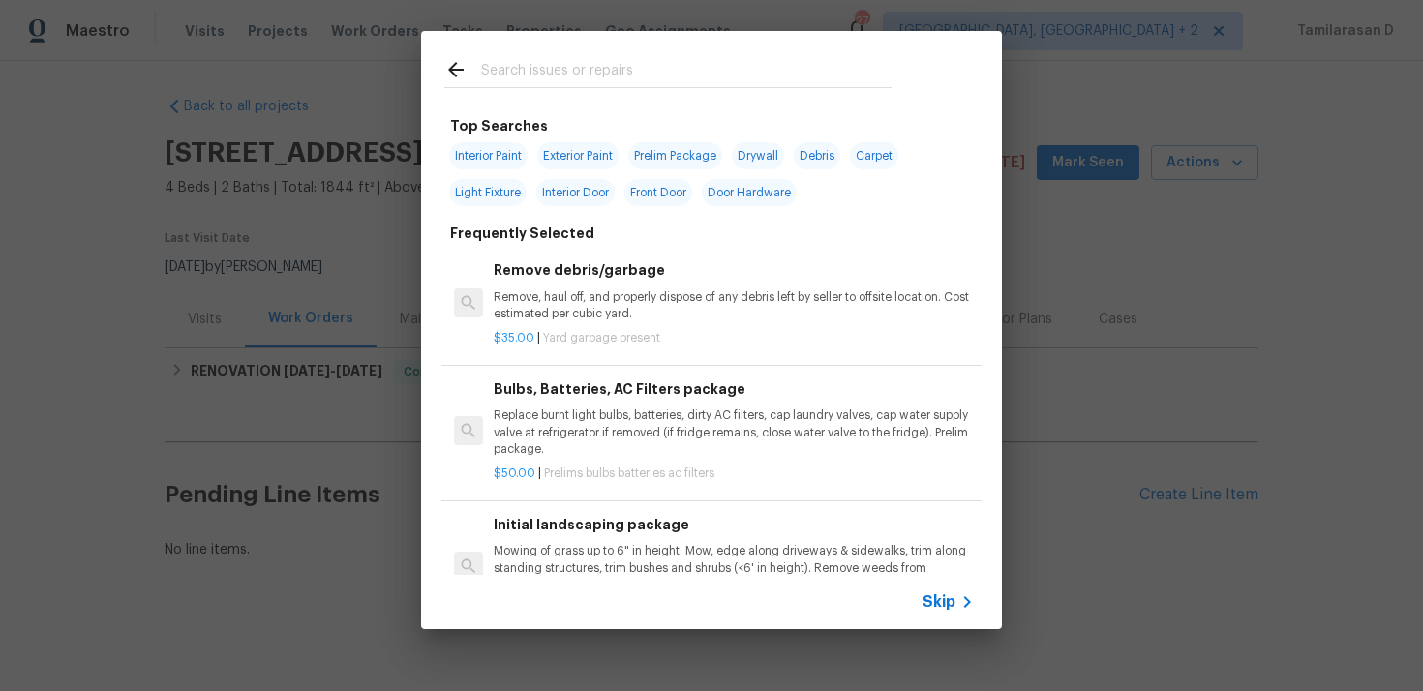
click at [942, 599] on span "Skip" at bounding box center [938, 601] width 33 height 19
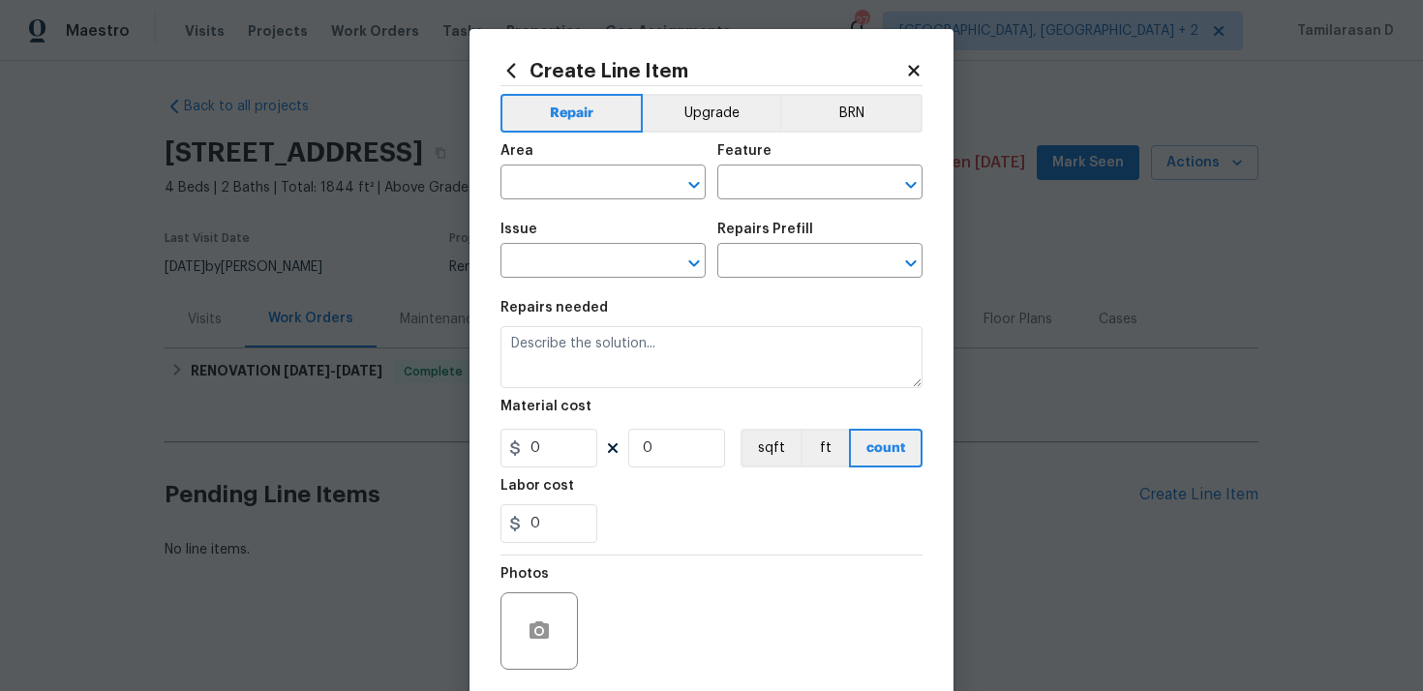
click at [588, 203] on span "Area ​" at bounding box center [602, 172] width 205 height 78
click at [598, 190] on input "text" at bounding box center [575, 184] width 151 height 30
click at [638, 264] on li "Exterior Overall" at bounding box center [602, 260] width 205 height 32
type input "Exterior Overall"
click at [743, 202] on div "Area Exterior Overall ​ Feature ​" at bounding box center [711, 172] width 422 height 78
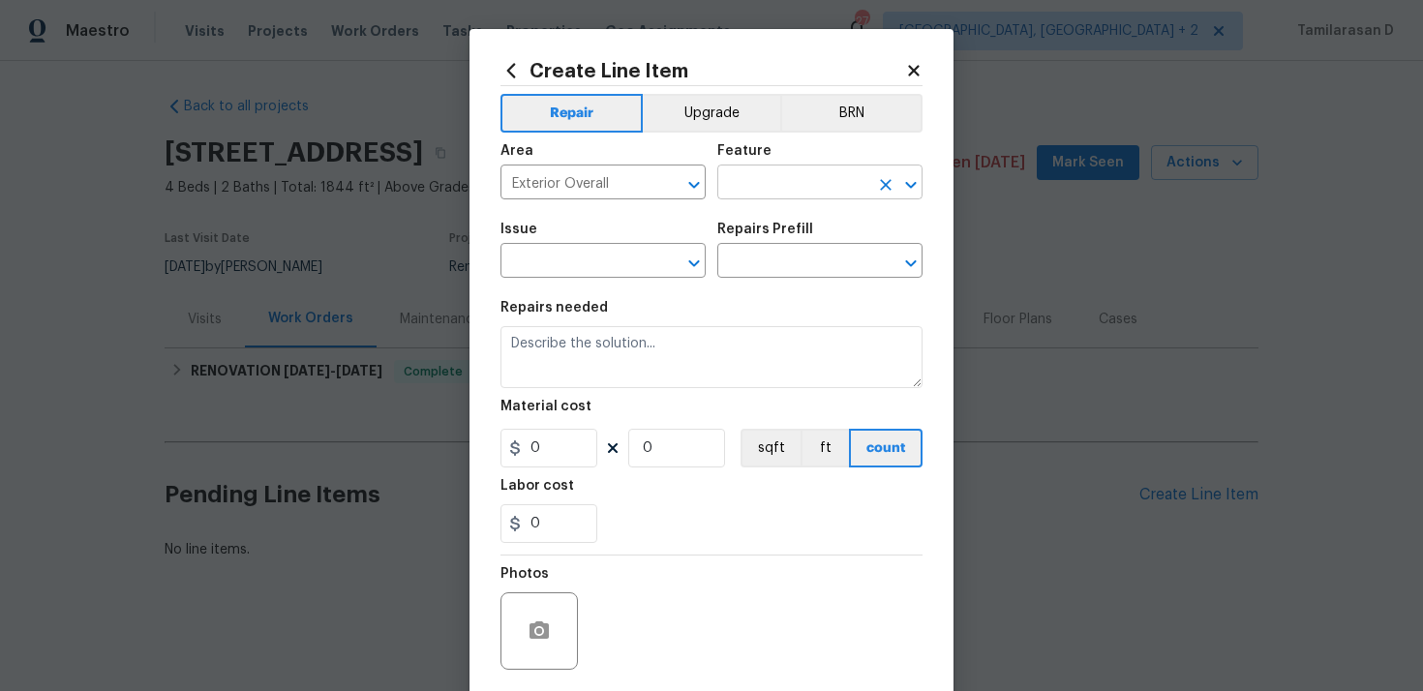
click at [769, 182] on input "text" at bounding box center [792, 184] width 151 height 30
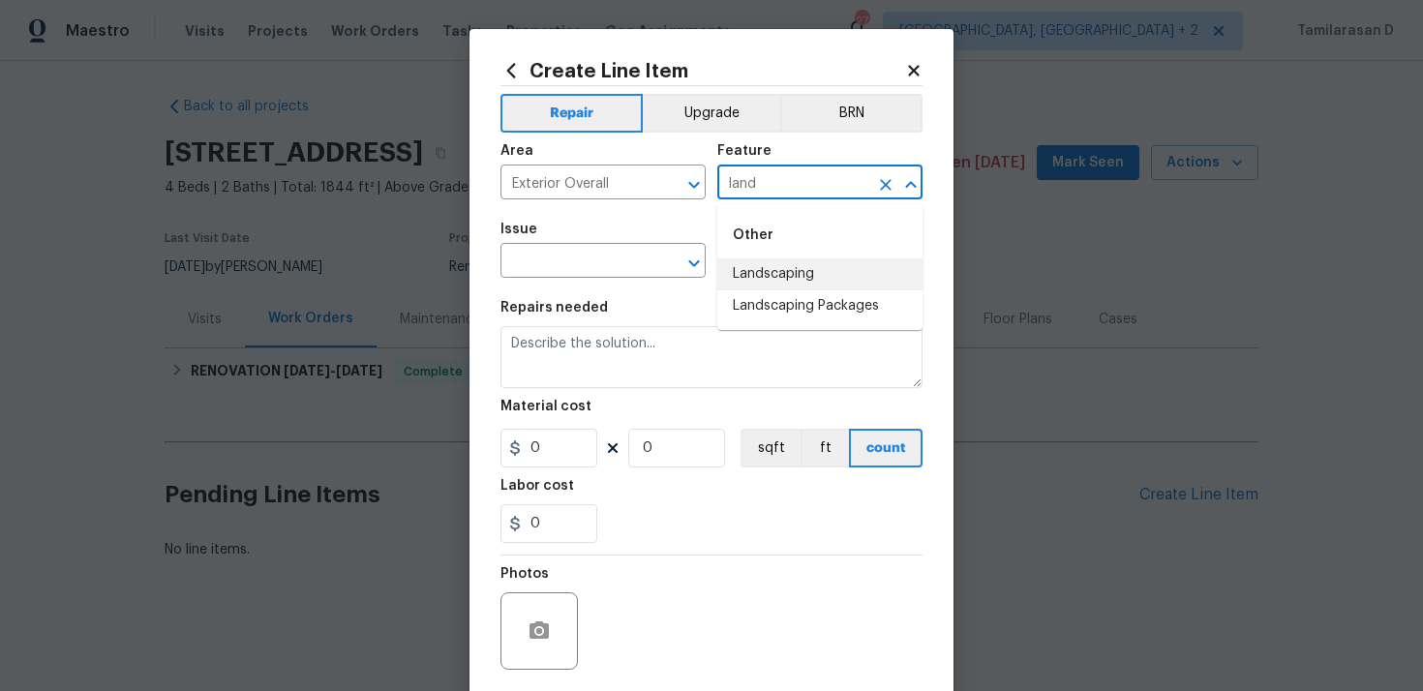
click at [777, 268] on li "Landscaping" at bounding box center [819, 274] width 205 height 32
type input "Landscaping"
click at [611, 264] on input "text" at bounding box center [575, 263] width 151 height 30
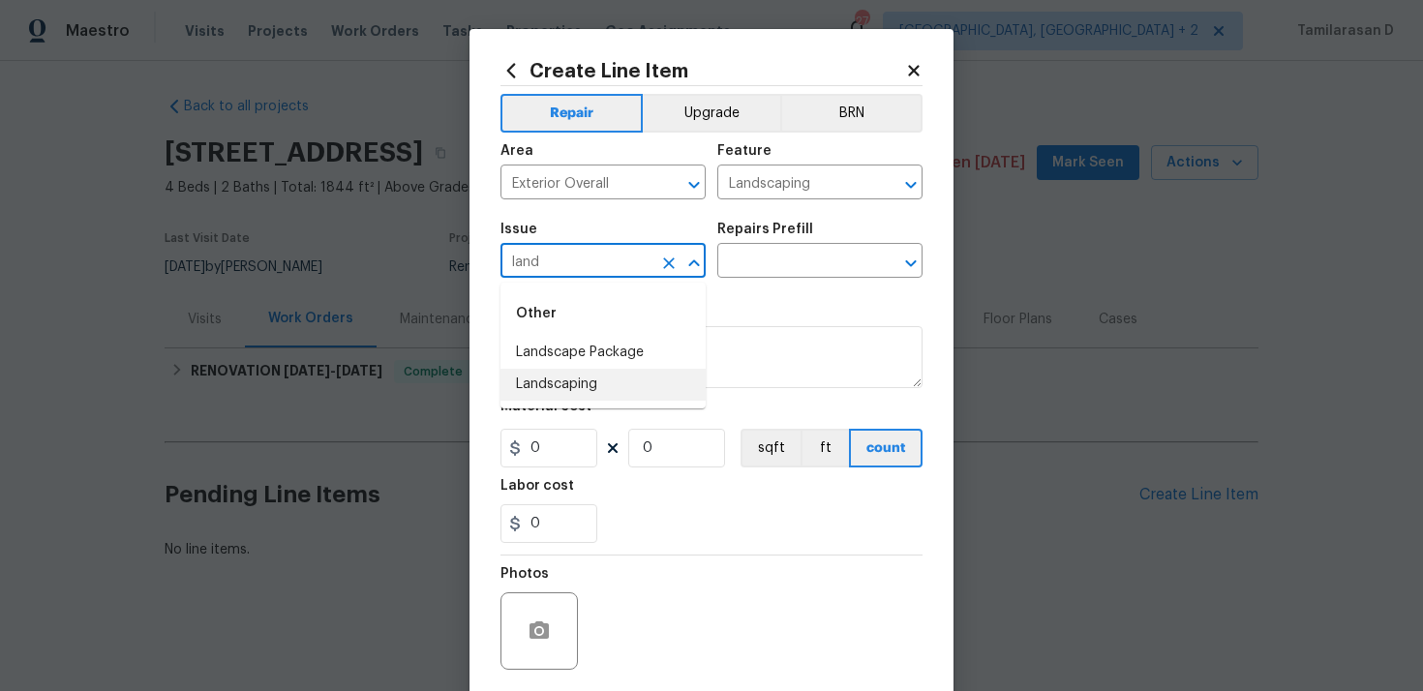
click at [644, 376] on li "Landscaping" at bounding box center [602, 385] width 205 height 32
type input "Landscaping"
click at [735, 263] on input "text" at bounding box center [792, 263] width 151 height 30
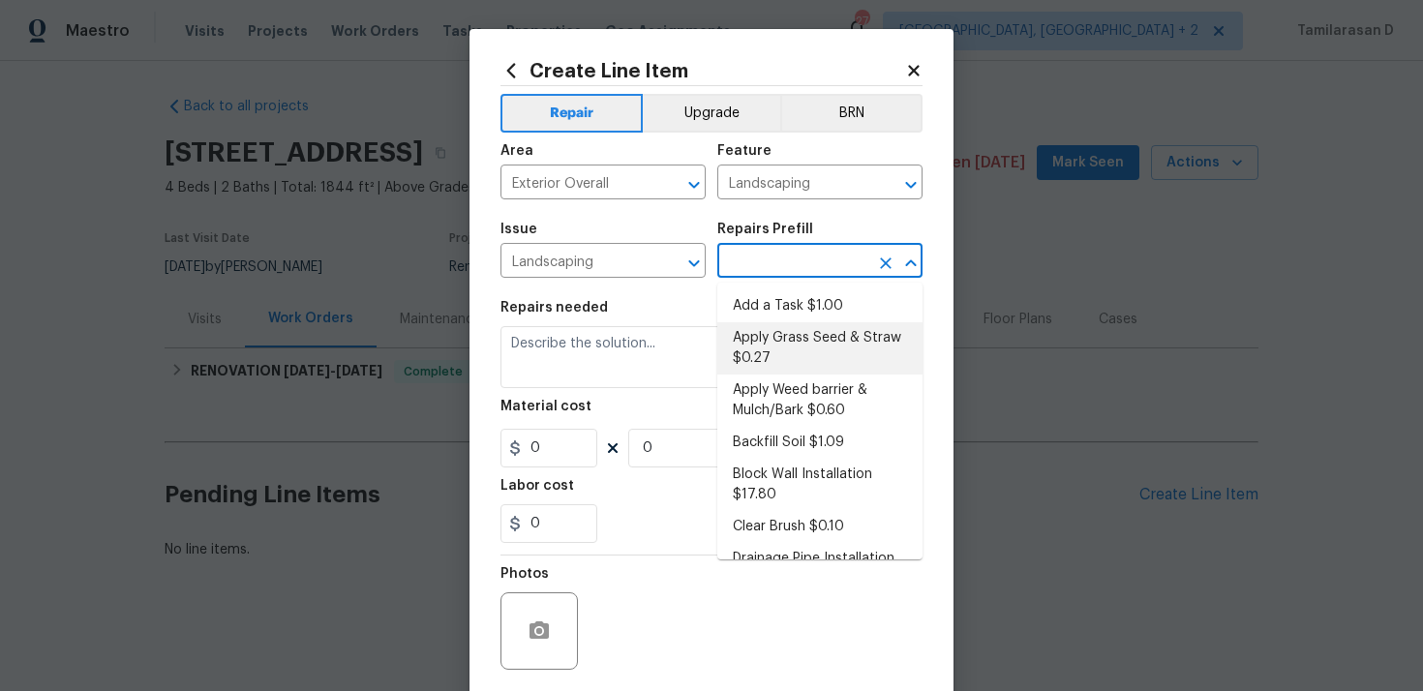
click at [788, 322] on li "Apply Grass Seed & Straw $0.27" at bounding box center [819, 348] width 205 height 52
type input "Apply Grass Seed & Straw $0.27"
type textarea "Apply seed & straw as directed by the PM."
type input "1"
type input "0.27"
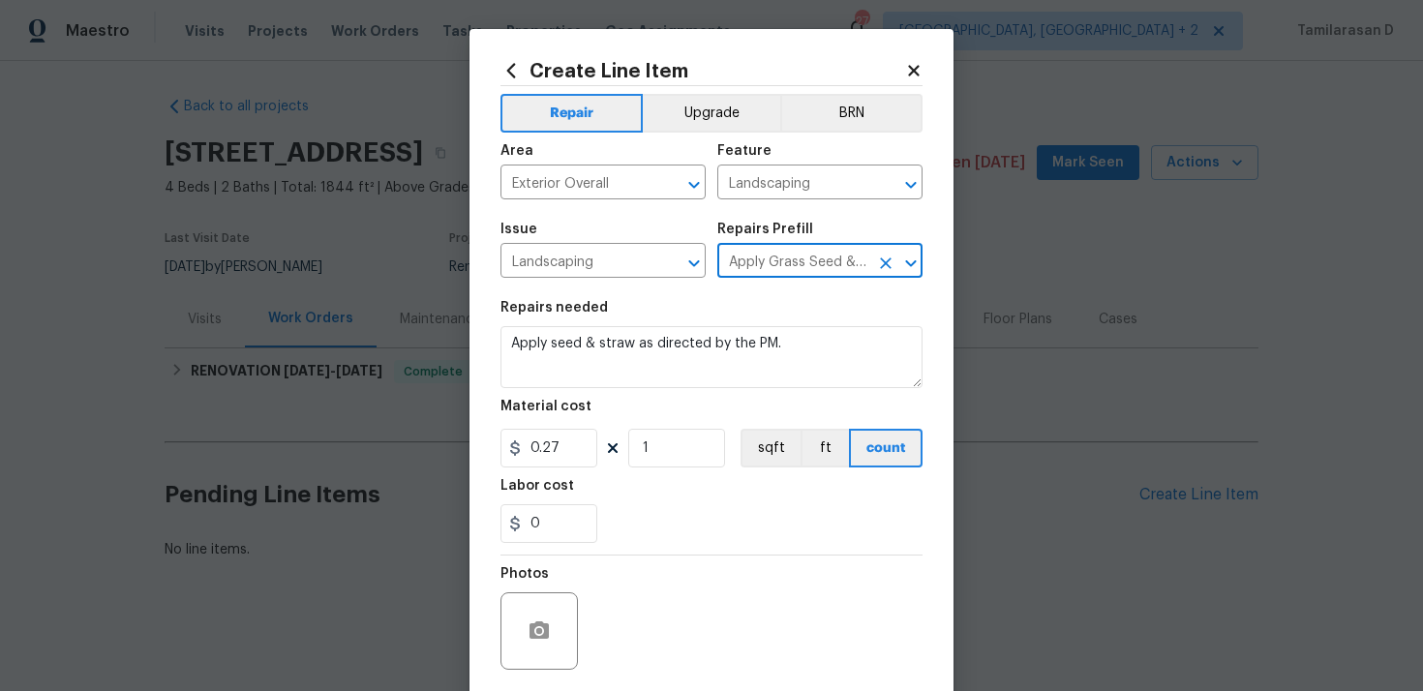
click at [766, 265] on input "Apply Grass Seed & Straw $0.27" at bounding box center [792, 263] width 151 height 30
click at [883, 266] on icon "Clear" at bounding box center [886, 263] width 12 height 12
click at [798, 261] on input "text" at bounding box center [792, 263] width 151 height 30
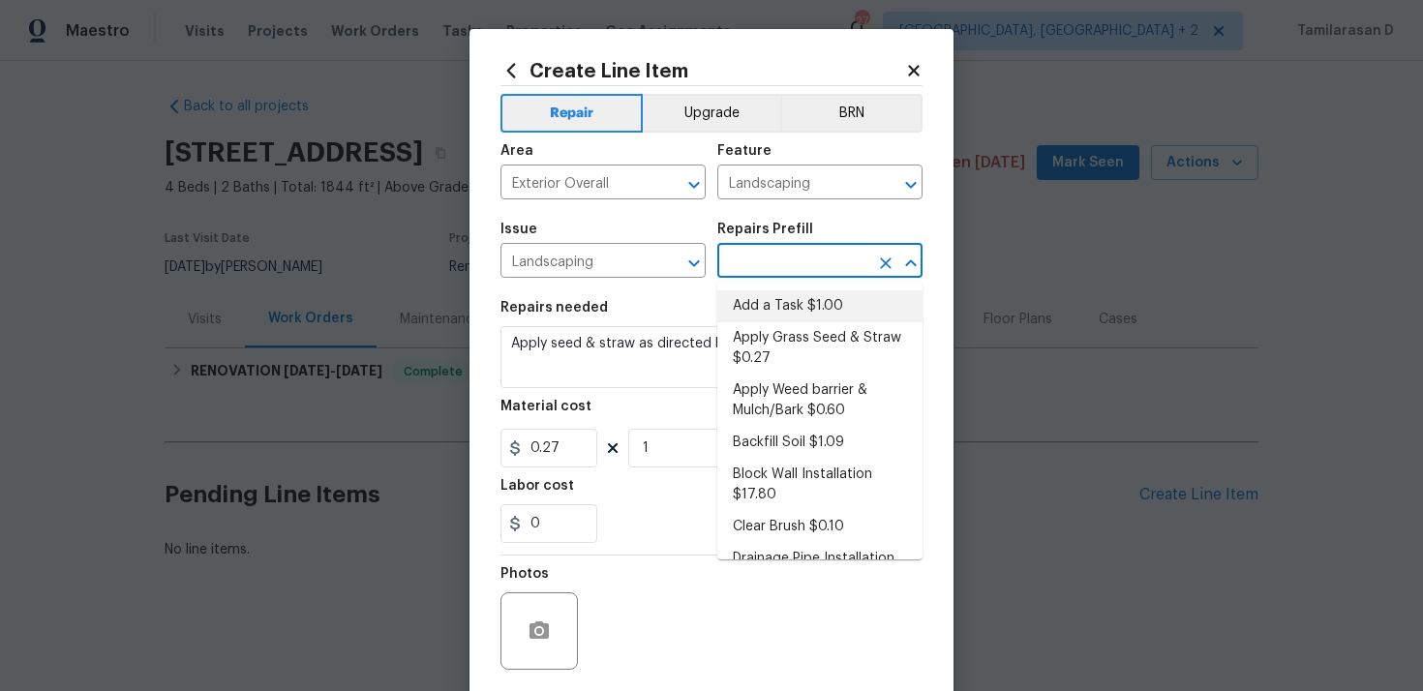
click at [761, 295] on li "Add a Task $1.00" at bounding box center [819, 306] width 205 height 32
type input "Add a Task $1.00"
type textarea "HPM to detail"
type input "1"
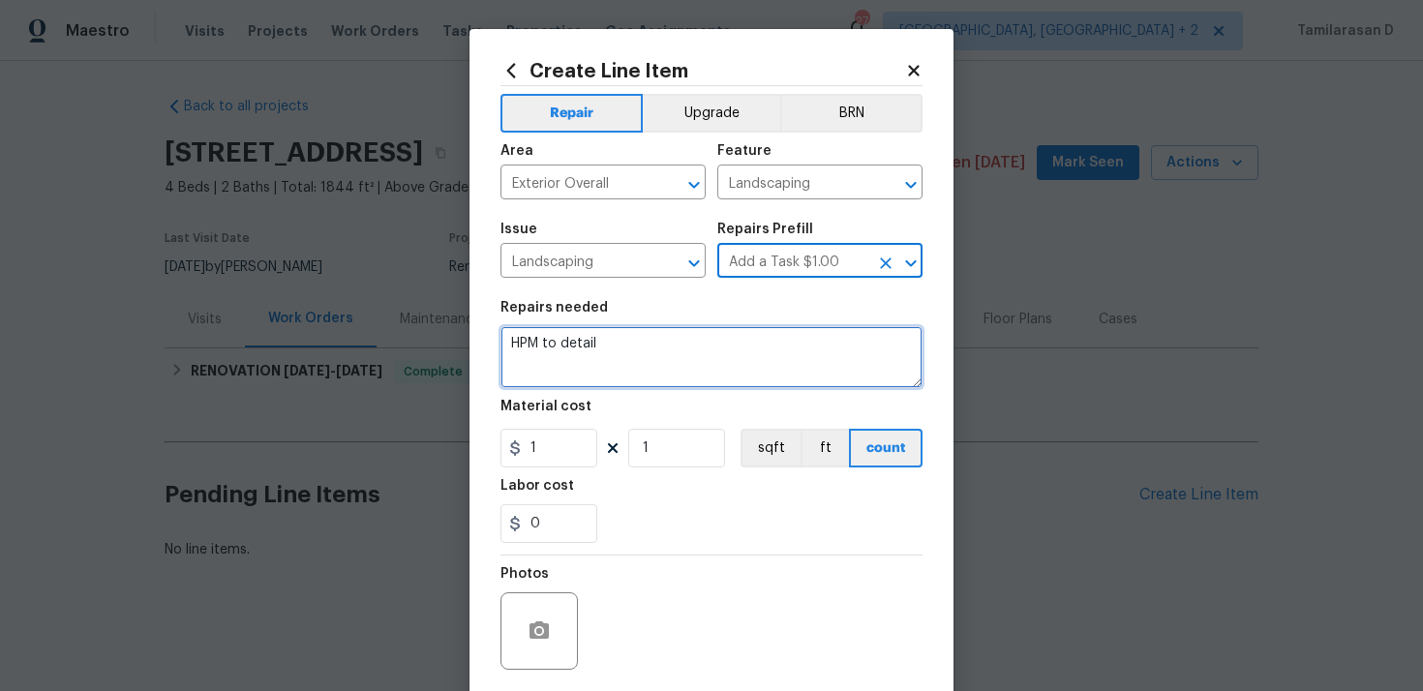
click at [601, 339] on textarea "HPM to detail" at bounding box center [711, 357] width 422 height 62
paste textarea "Remove all debris from the backyard, including debris located directly behind t…"
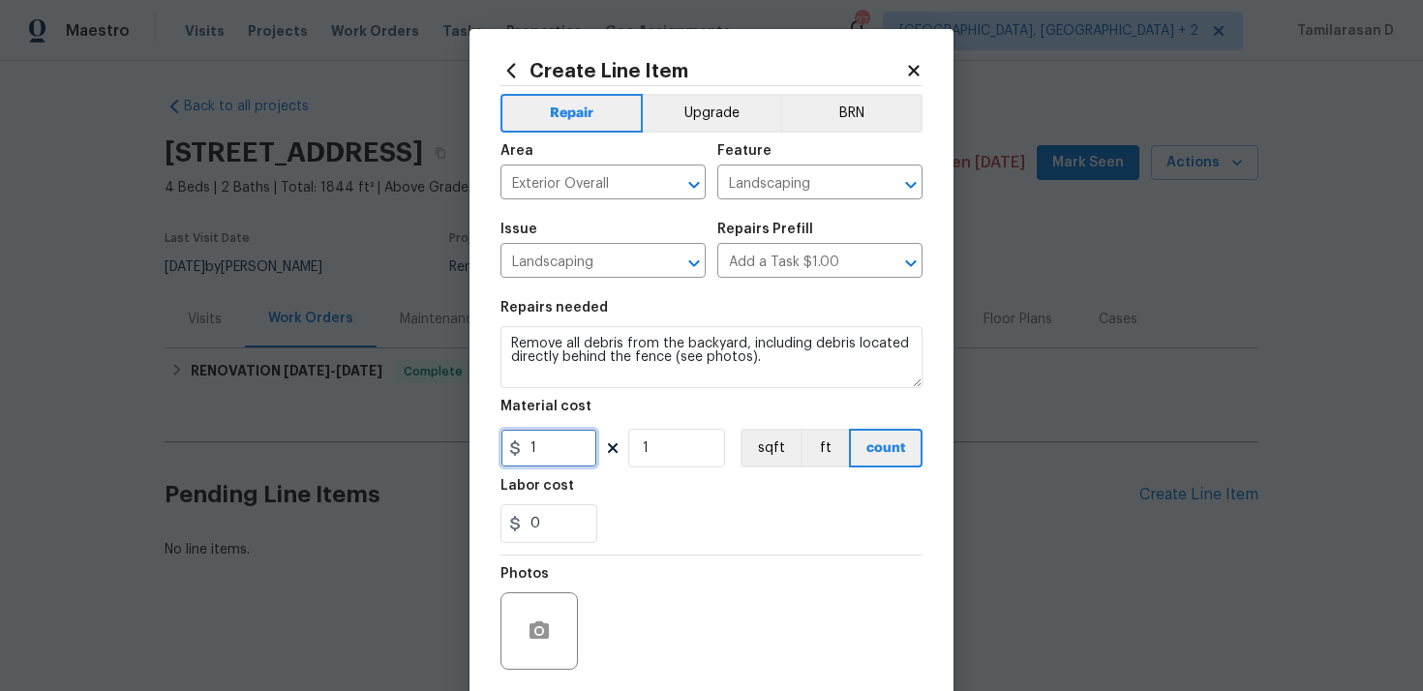
click at [561, 442] on input "1" at bounding box center [548, 448] width 97 height 39
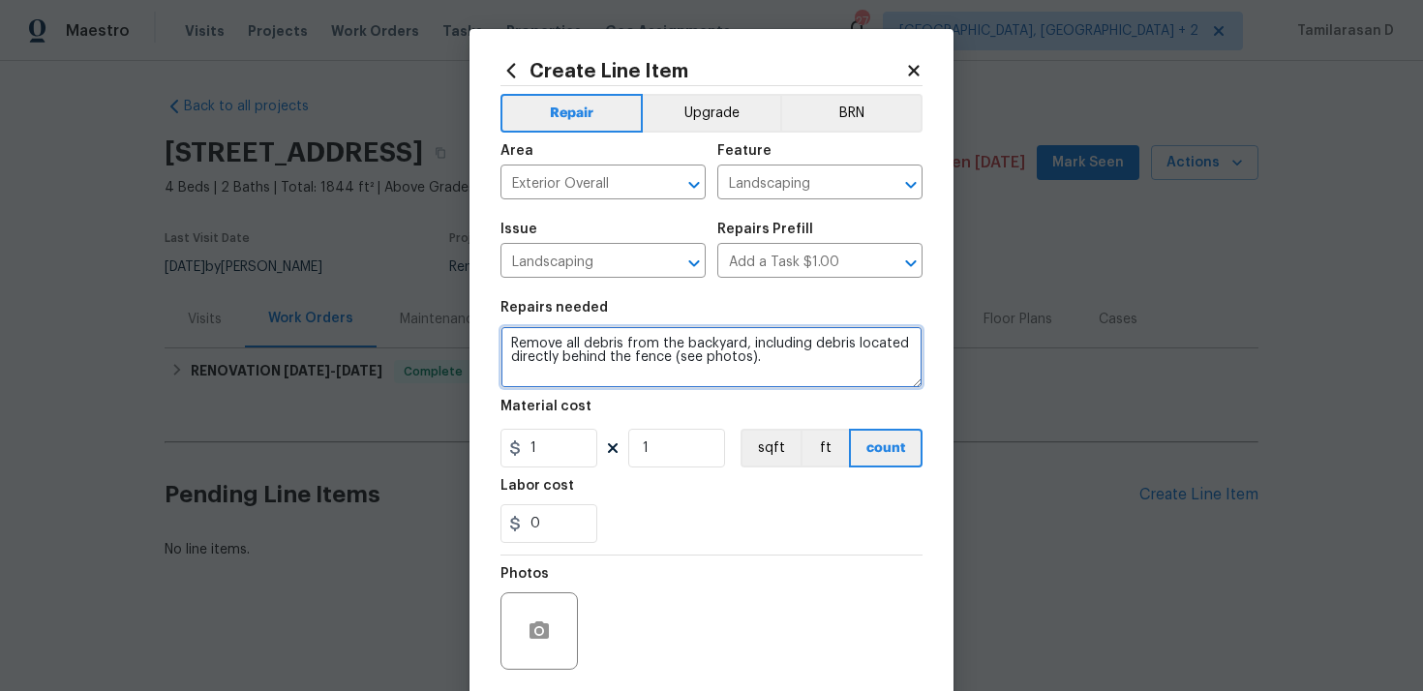
click at [511, 343] on textarea "Remove all debris from the backyard, including debris located directly behind t…" at bounding box center [711, 357] width 422 height 62
type textarea "Please remove all debris from the backyard, including debris located directly b…"
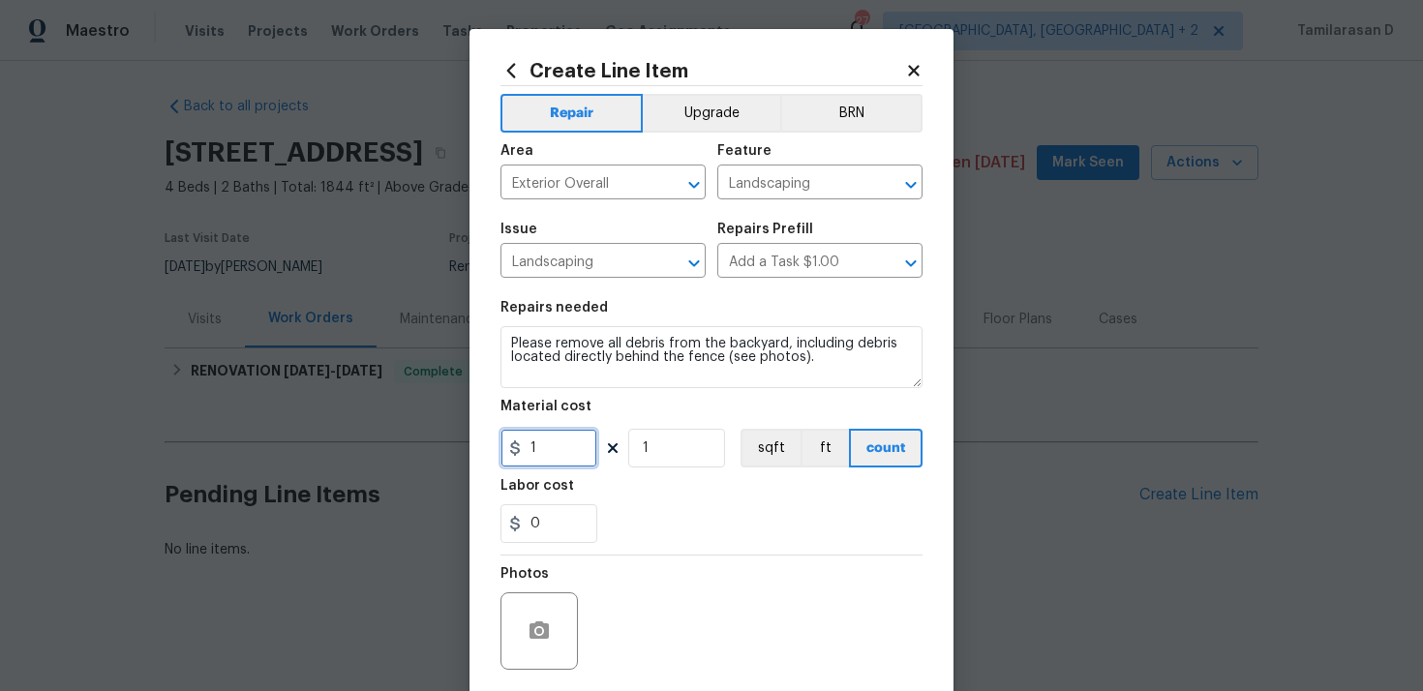
click at [549, 438] on input "1" at bounding box center [548, 448] width 97 height 39
type input "75"
click at [680, 552] on section "Repairs needed Please remove all debris from the backyard, including debris loc…" at bounding box center [711, 421] width 422 height 265
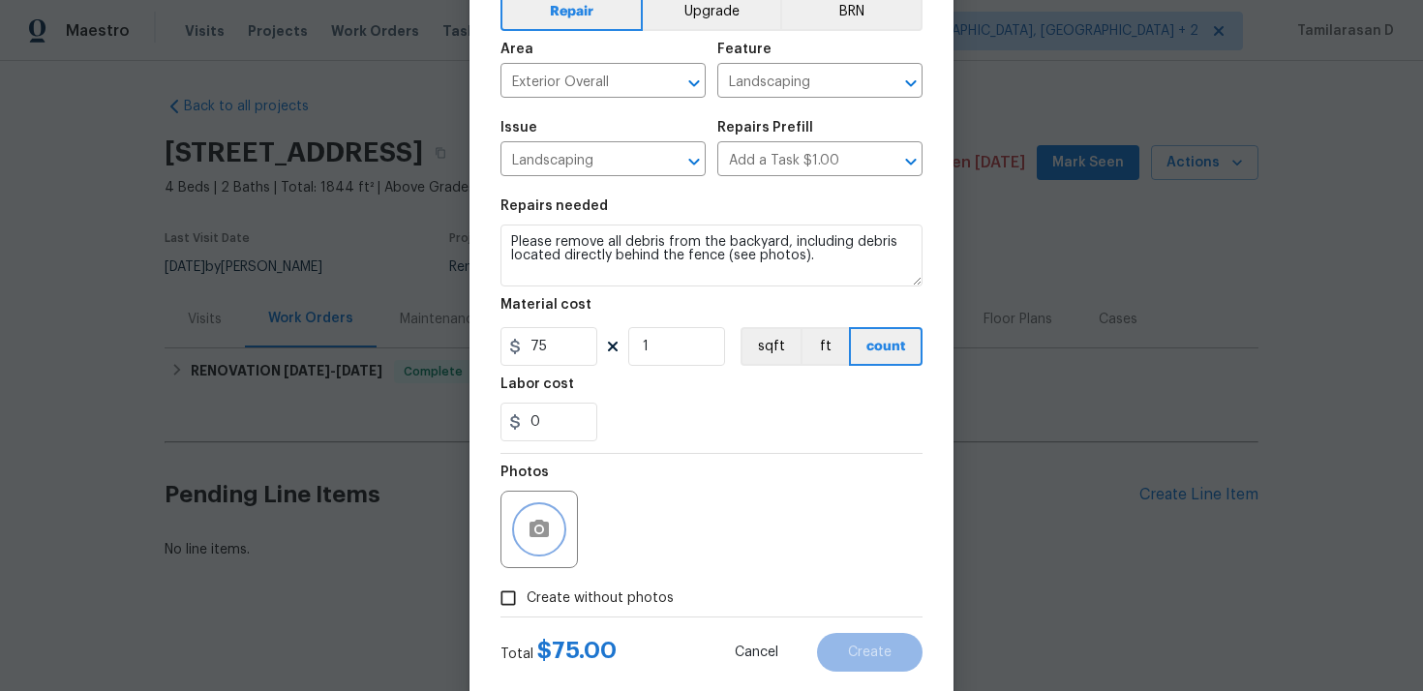
click at [543, 516] on button "button" at bounding box center [539, 529] width 46 height 46
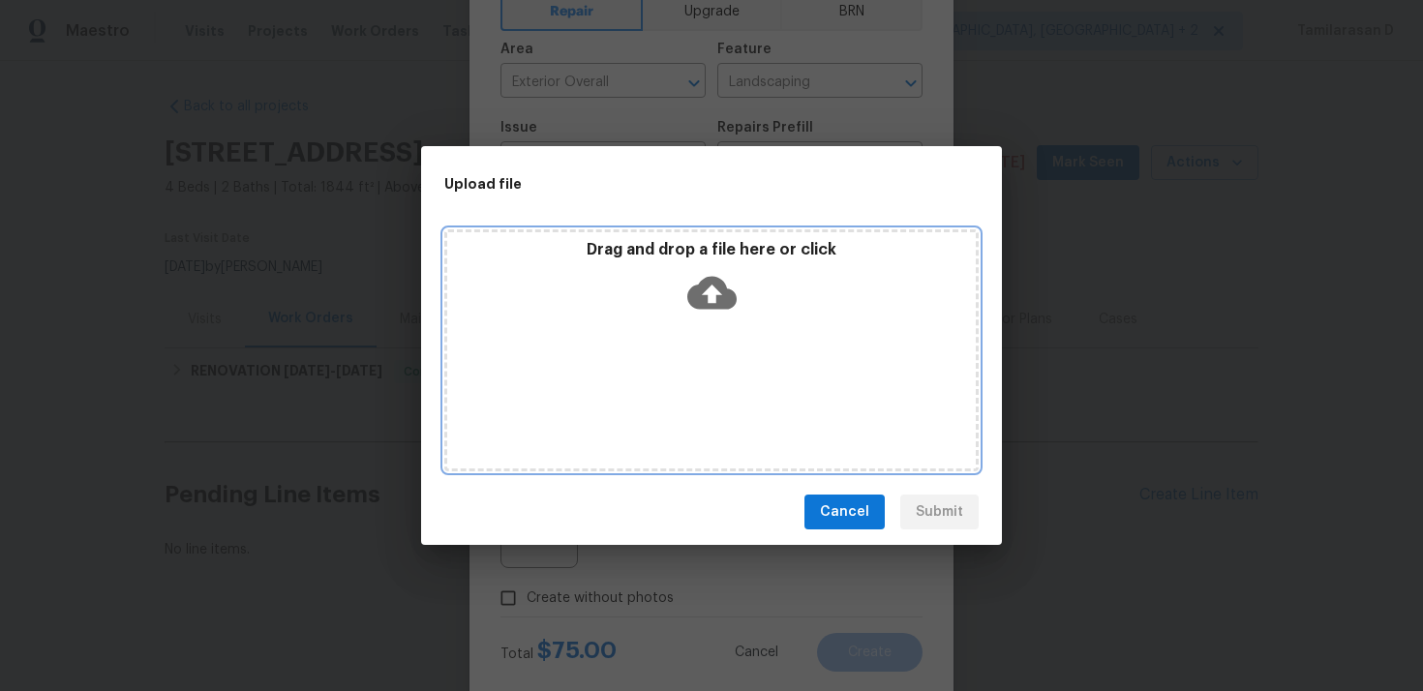
click at [709, 295] on icon at bounding box center [711, 292] width 49 height 49
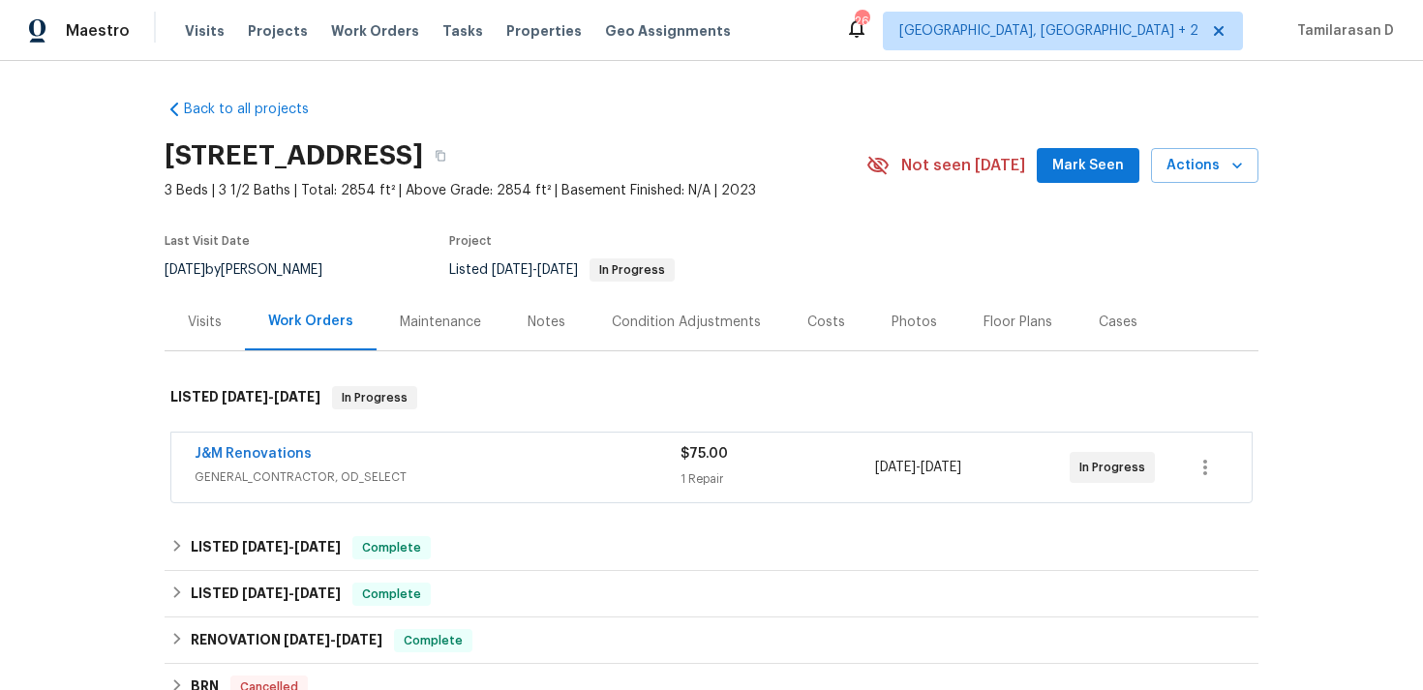
click at [388, 261] on div "Last Visit Date [DATE] by [PERSON_NAME] Project Listed [DATE] - [DATE] In Progr…" at bounding box center [493, 259] width 656 height 70
click at [388, 257] on div "Last Visit Date [DATE] by [PERSON_NAME] Project Listed [DATE] - [DATE] In Progr…" at bounding box center [493, 259] width 656 height 70
click at [240, 123] on div "Back to all projects [STREET_ADDRESS] 3 Beds | 3 1/2 Baths | Total: 2854 ft² | …" at bounding box center [712, 487] width 1094 height 806
